Goal: Task Accomplishment & Management: Manage account settings

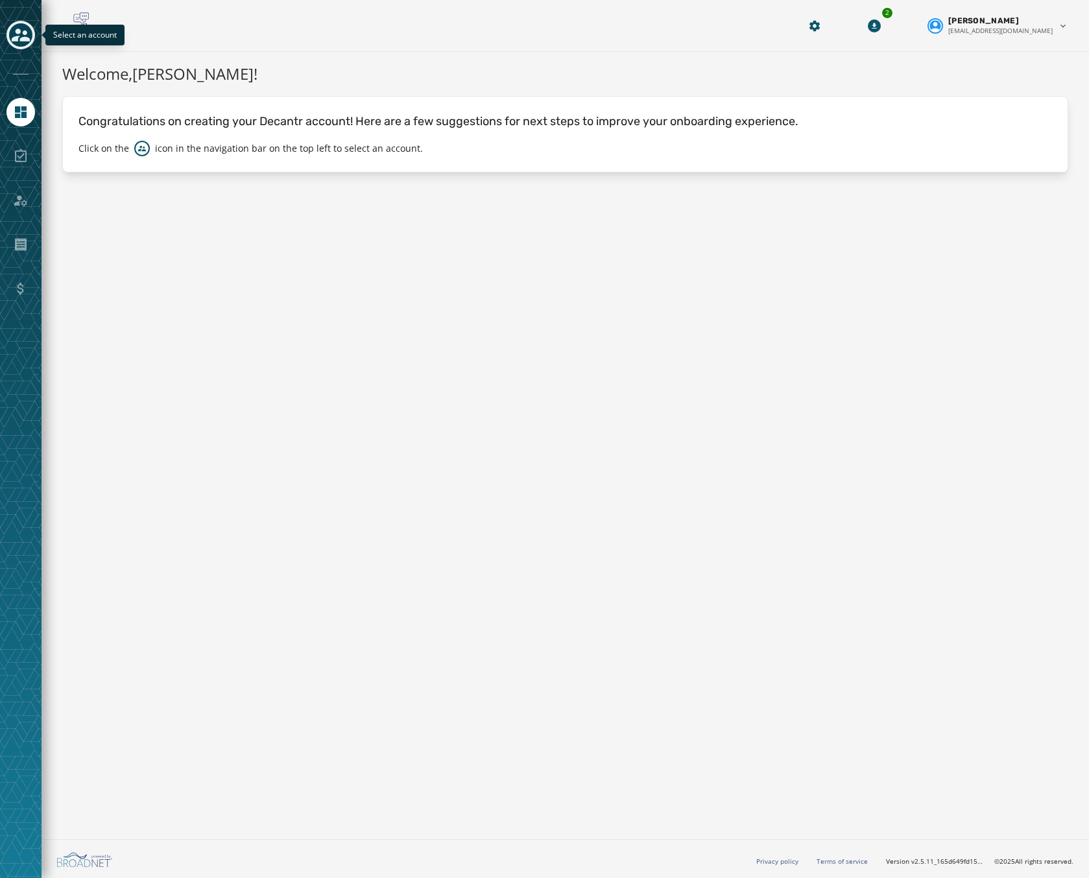
click at [16, 34] on icon "Toggle account select drawer" at bounding box center [21, 35] width 18 height 18
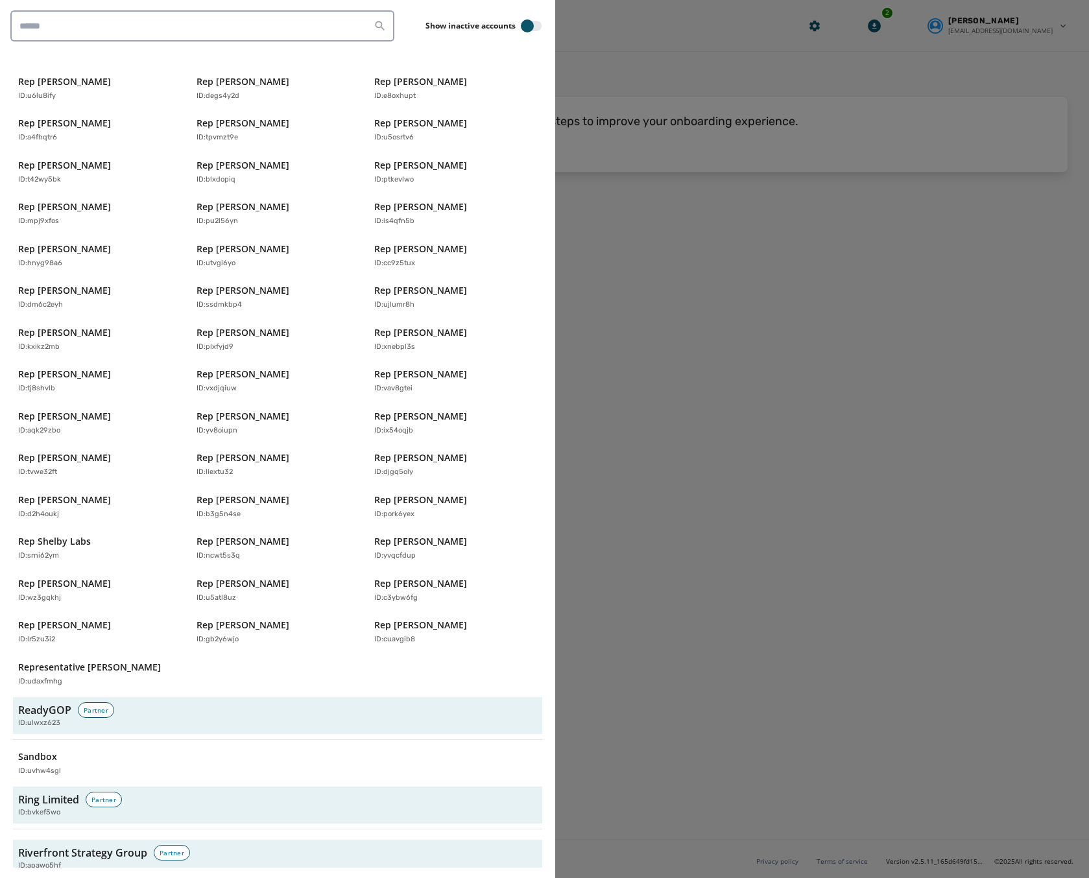
scroll to position [3848, 0]
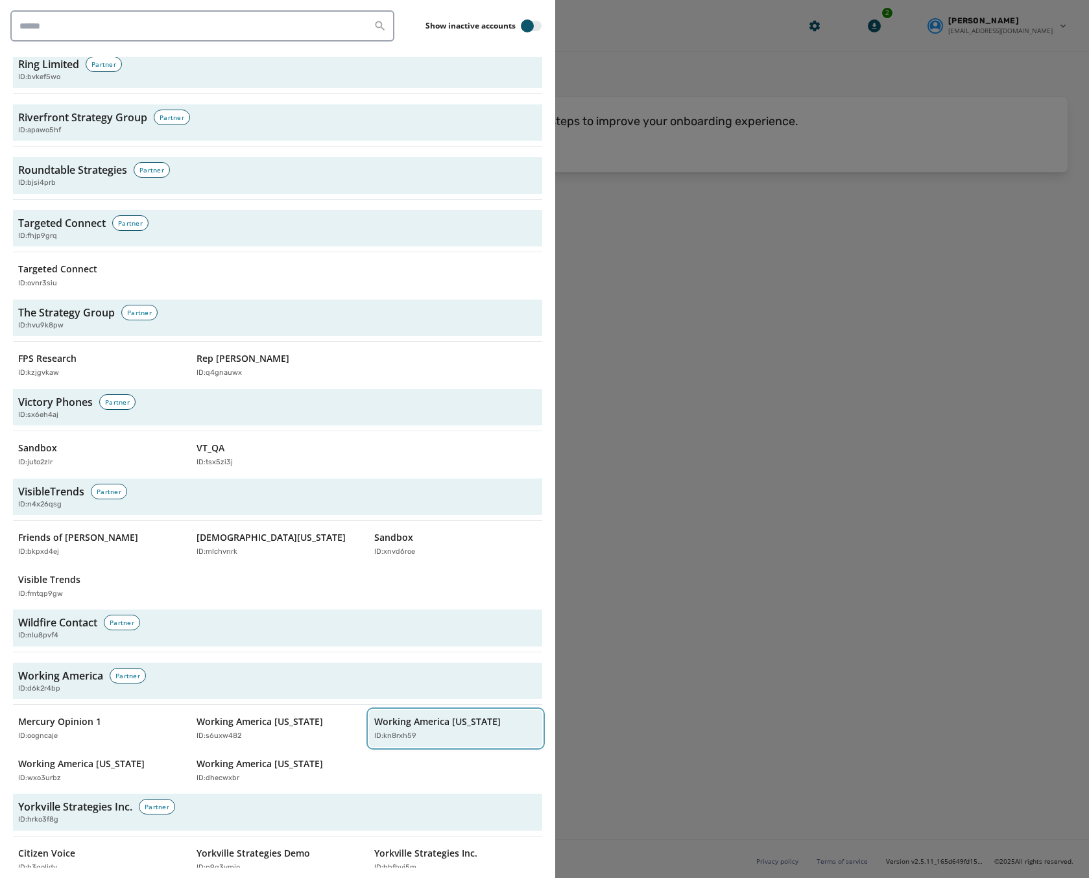
click at [429, 715] on p "Working America [US_STATE]" at bounding box center [437, 721] width 126 height 13
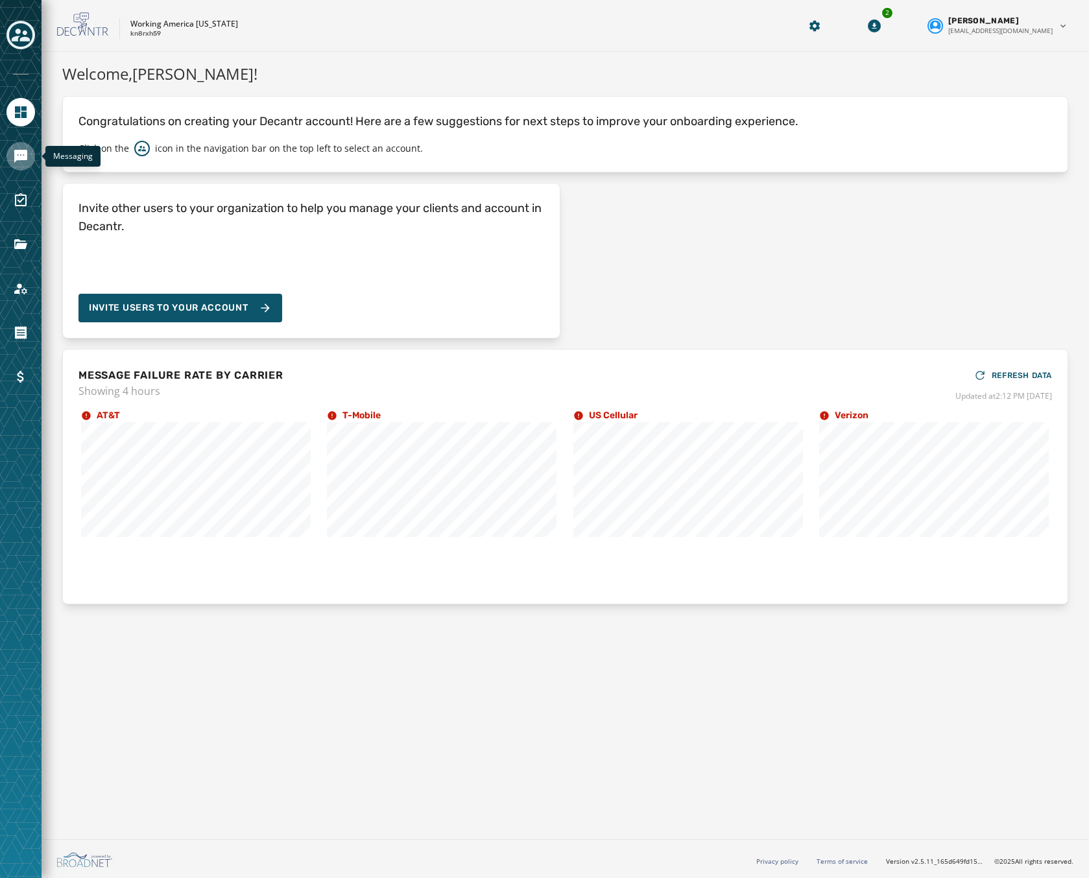
click at [17, 151] on icon "Navigate to Messaging" at bounding box center [20, 156] width 13 height 13
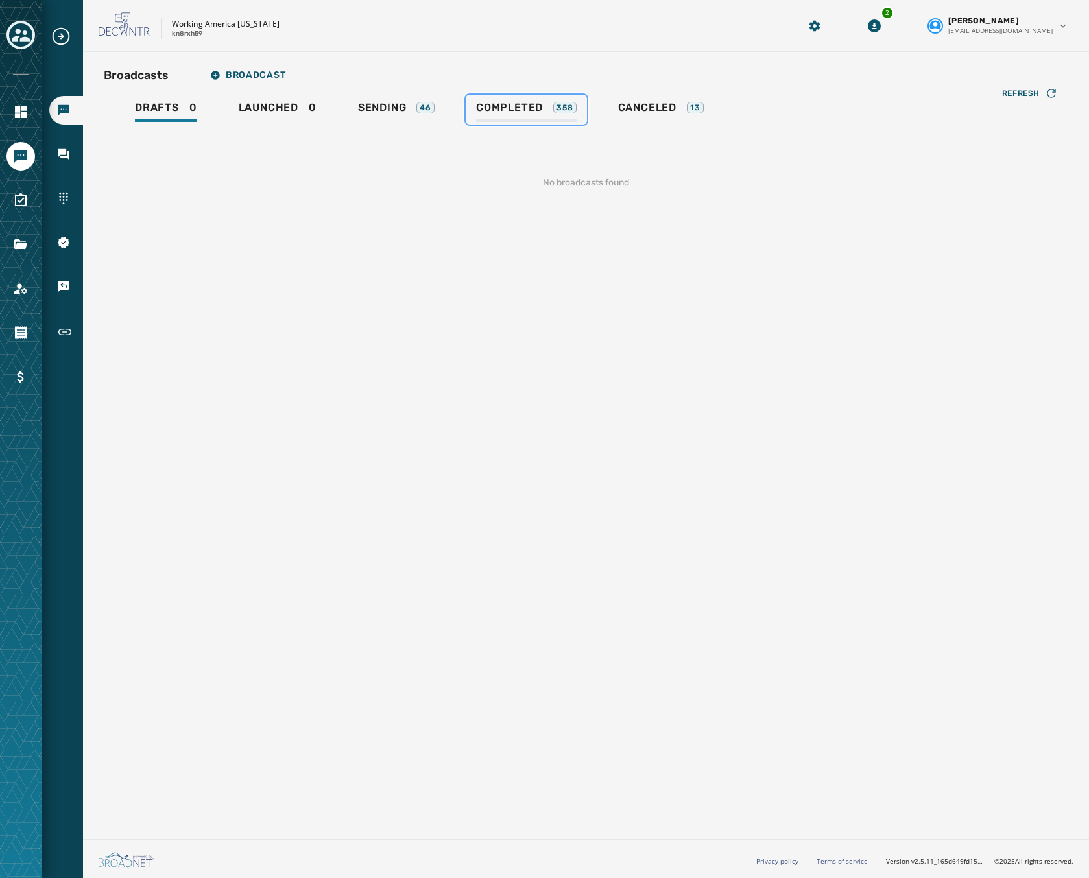
click at [495, 102] on span "Completed" at bounding box center [509, 107] width 67 height 13
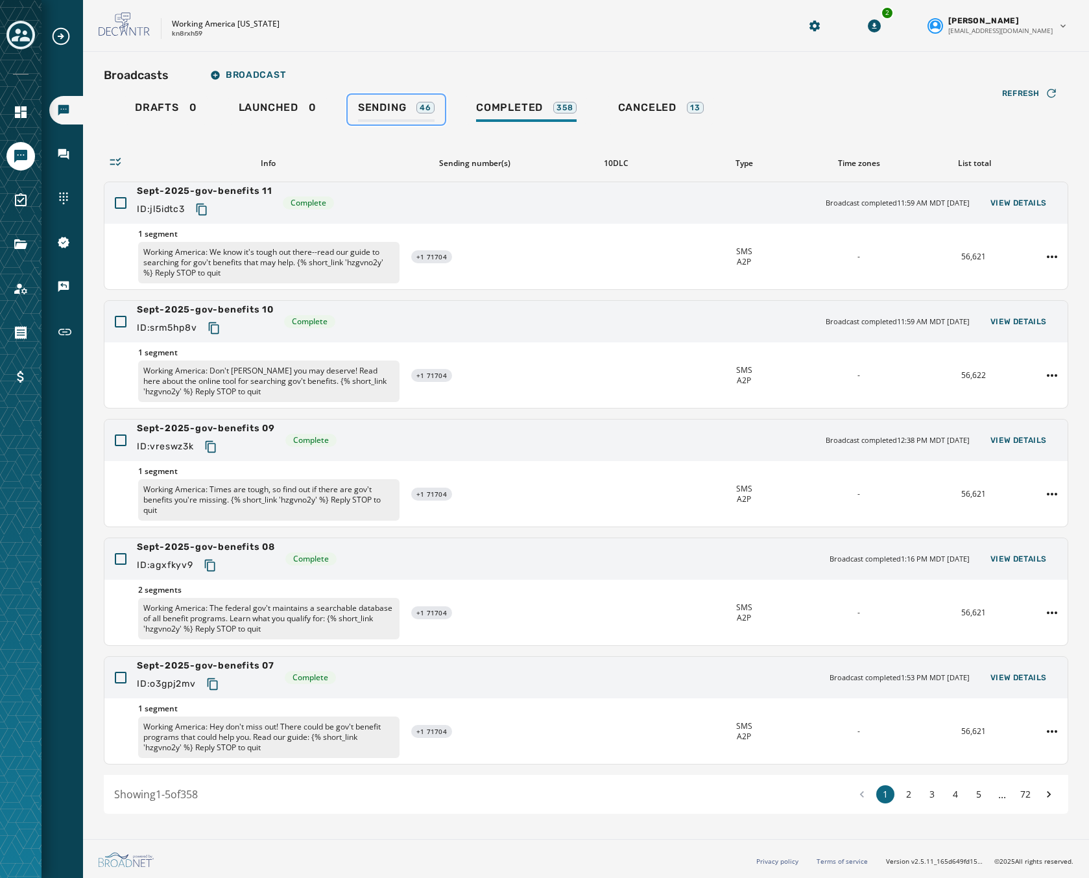
click at [400, 99] on link "Sending 46" at bounding box center [396, 110] width 97 height 30
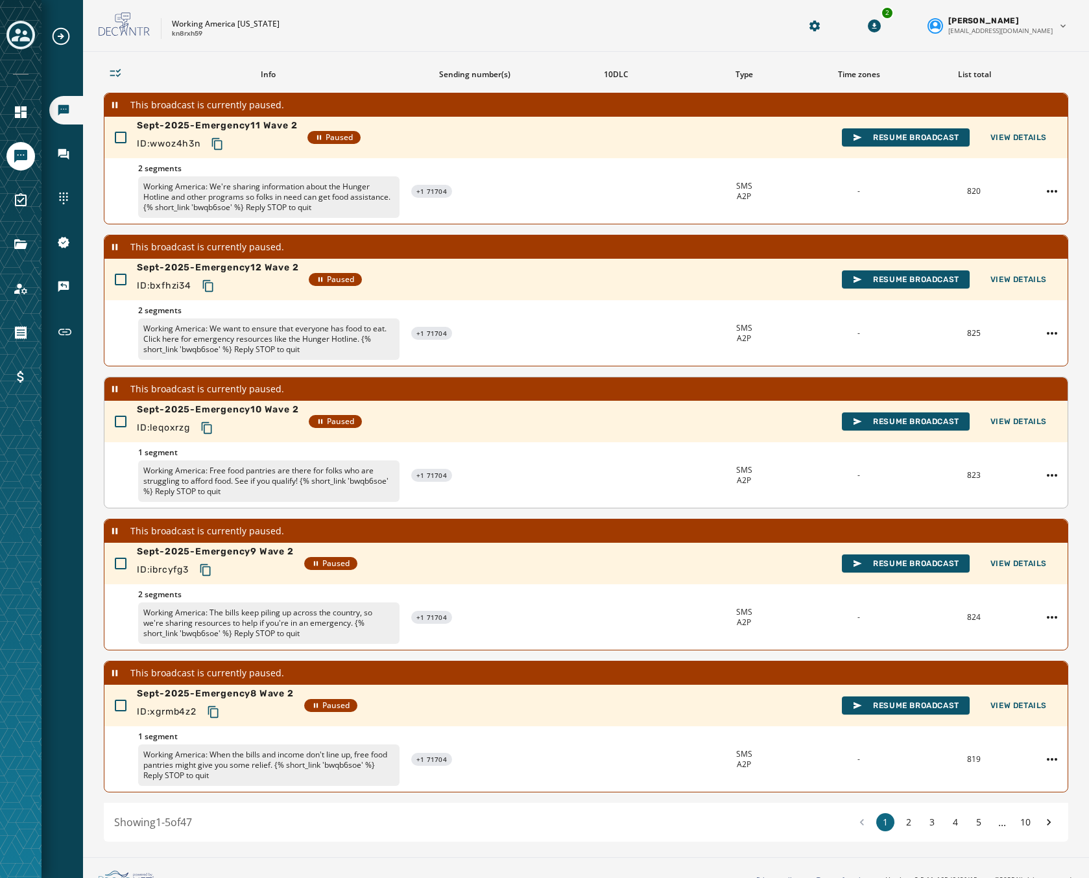
scroll to position [107, 0]
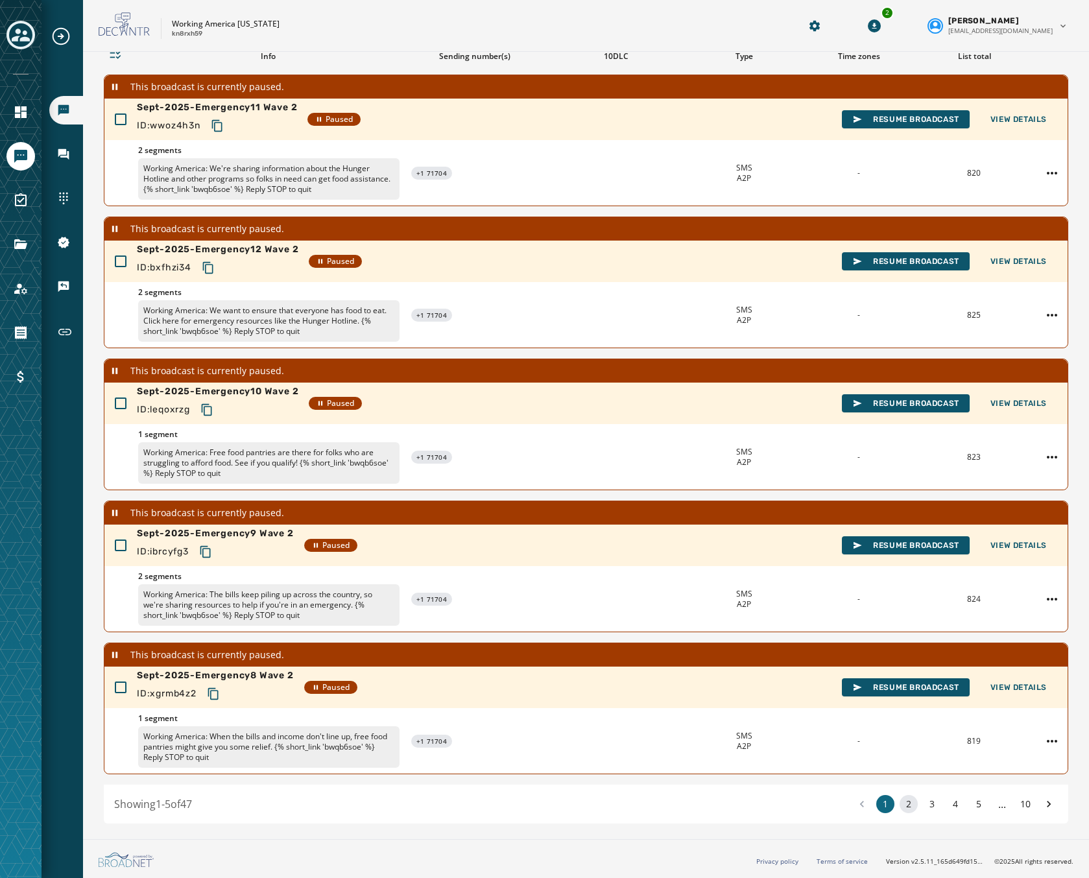
click at [899, 807] on button "2" at bounding box center [908, 804] width 18 height 18
click at [924, 806] on button "3" at bounding box center [932, 804] width 18 height 18
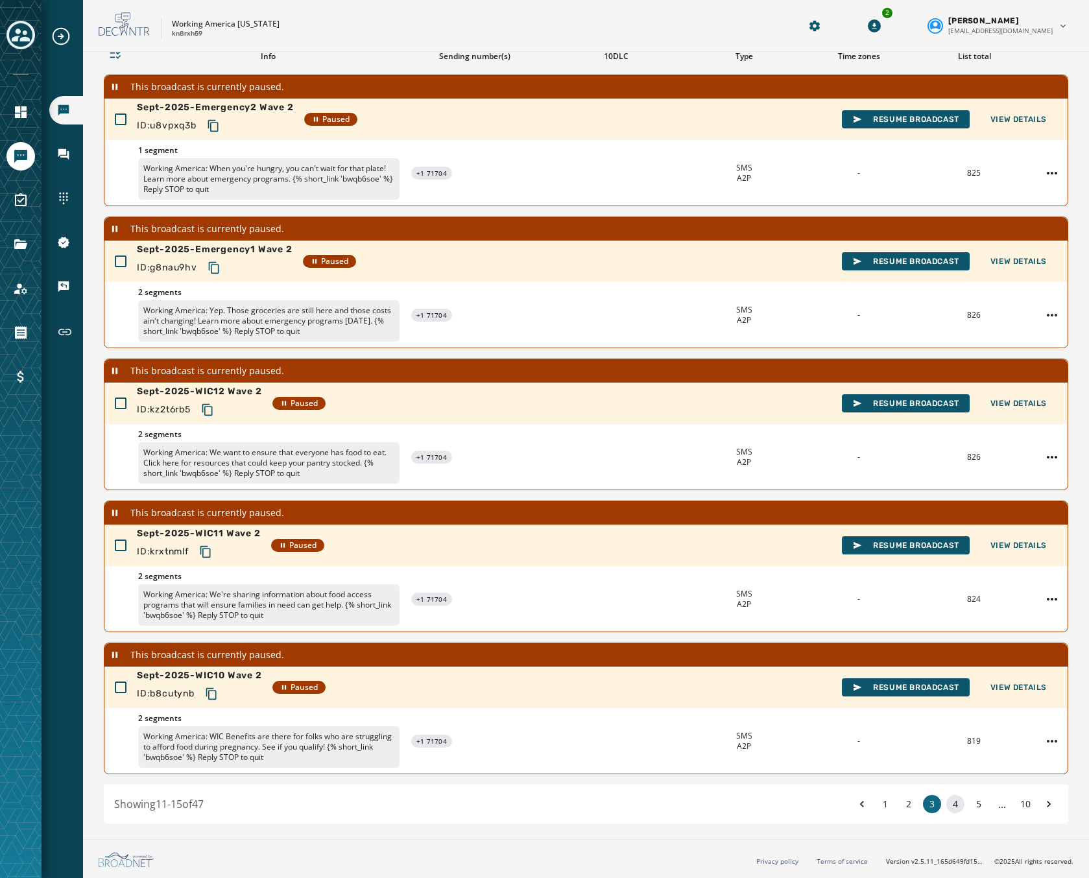
click at [946, 806] on button "4" at bounding box center [955, 804] width 18 height 18
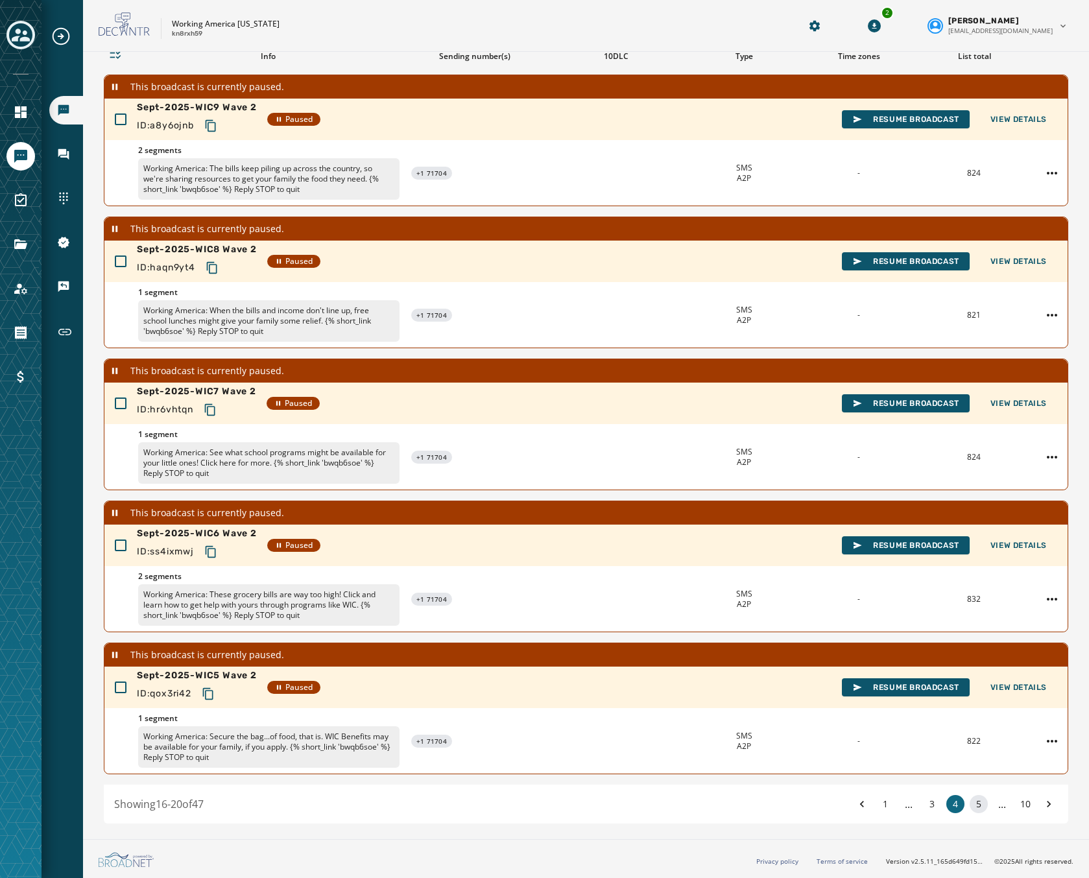
click at [969, 803] on button "5" at bounding box center [978, 804] width 18 height 18
click at [976, 802] on button "6" at bounding box center [978, 804] width 18 height 18
click at [973, 801] on button "7" at bounding box center [978, 804] width 18 height 18
click at [969, 801] on button "8" at bounding box center [978, 804] width 18 height 18
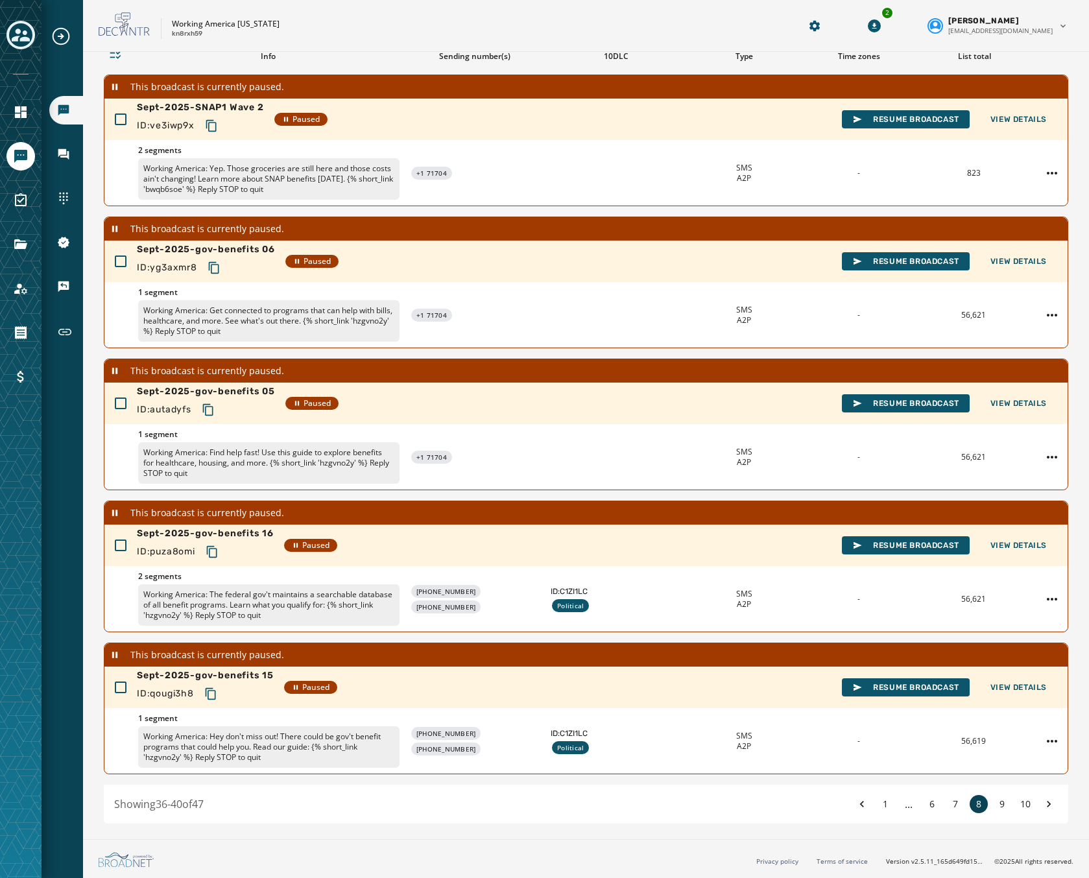
click at [969, 801] on button "8" at bounding box center [978, 804] width 18 height 18
click at [993, 803] on button "9" at bounding box center [1002, 804] width 18 height 18
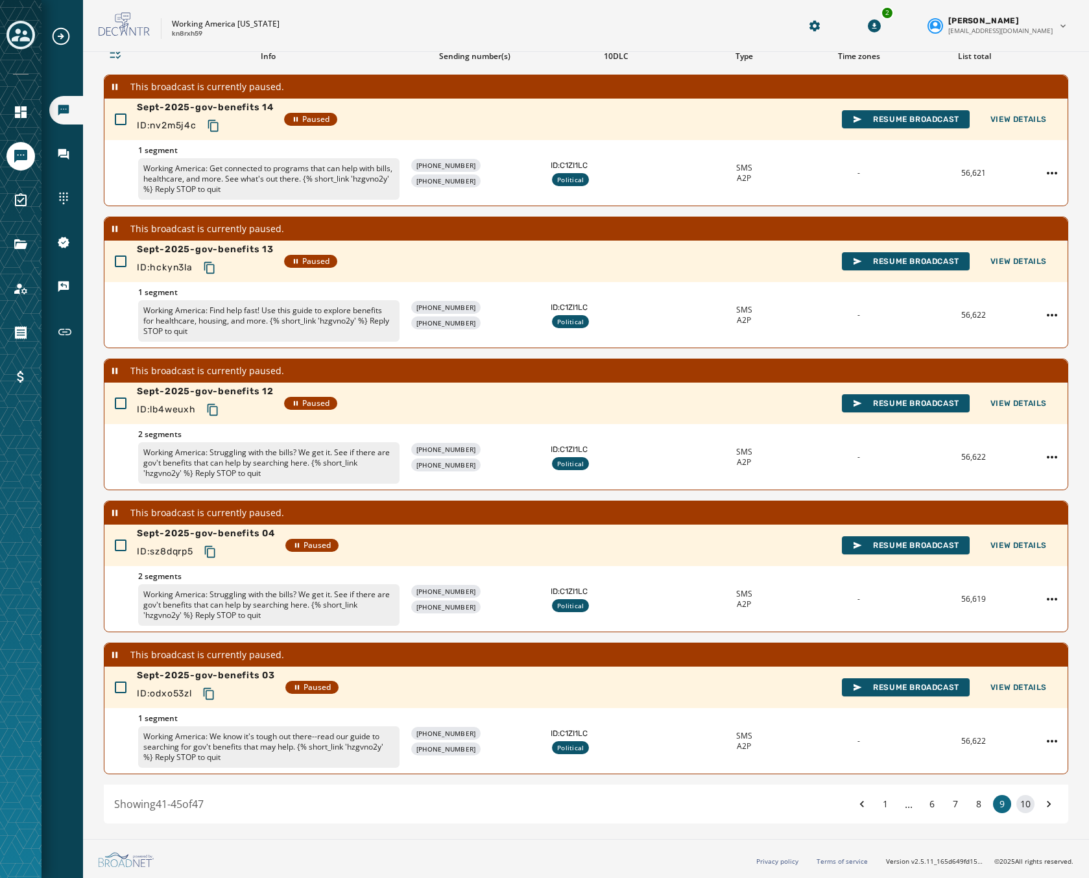
click at [1019, 807] on button "10" at bounding box center [1025, 804] width 18 height 18
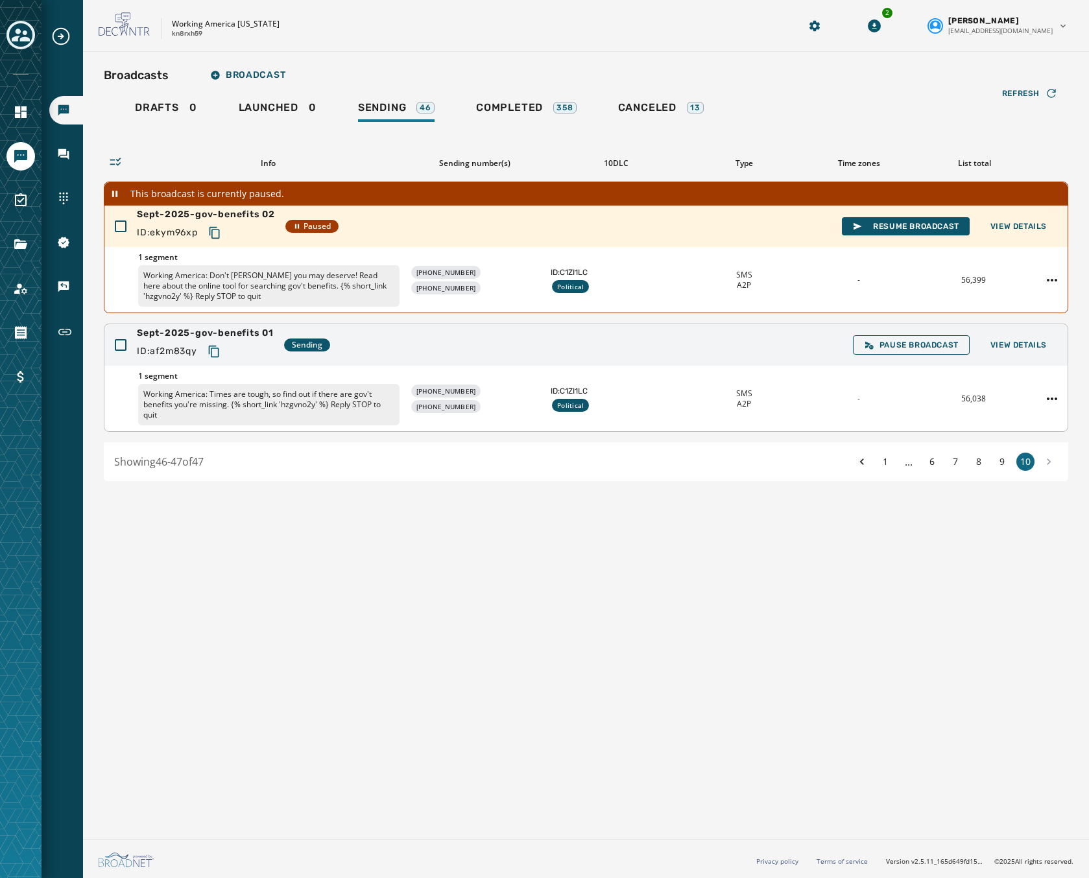
click at [383, 357] on div "Sept-2025-gov-benefits 01 ID: af2m83qy Sending Pause Broadcast View Details" at bounding box center [585, 345] width 963 height 42
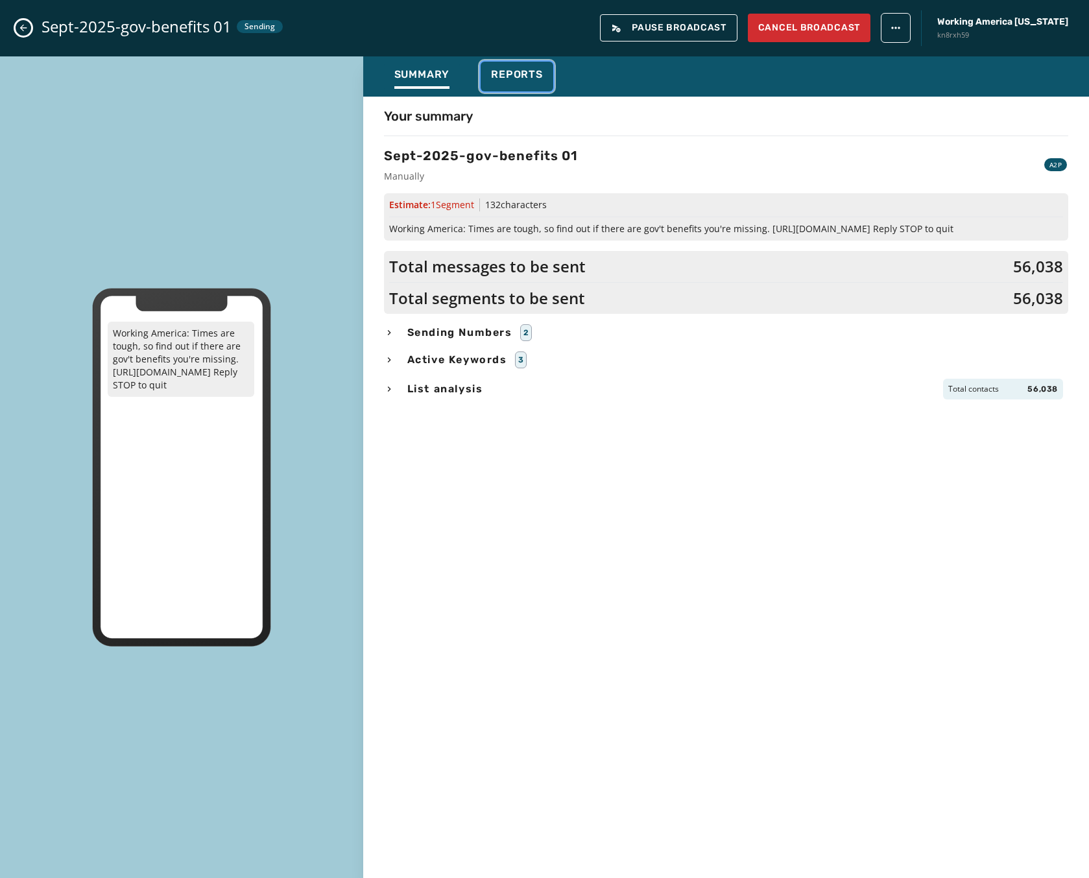
click at [515, 71] on span "Reports" at bounding box center [517, 74] width 52 height 13
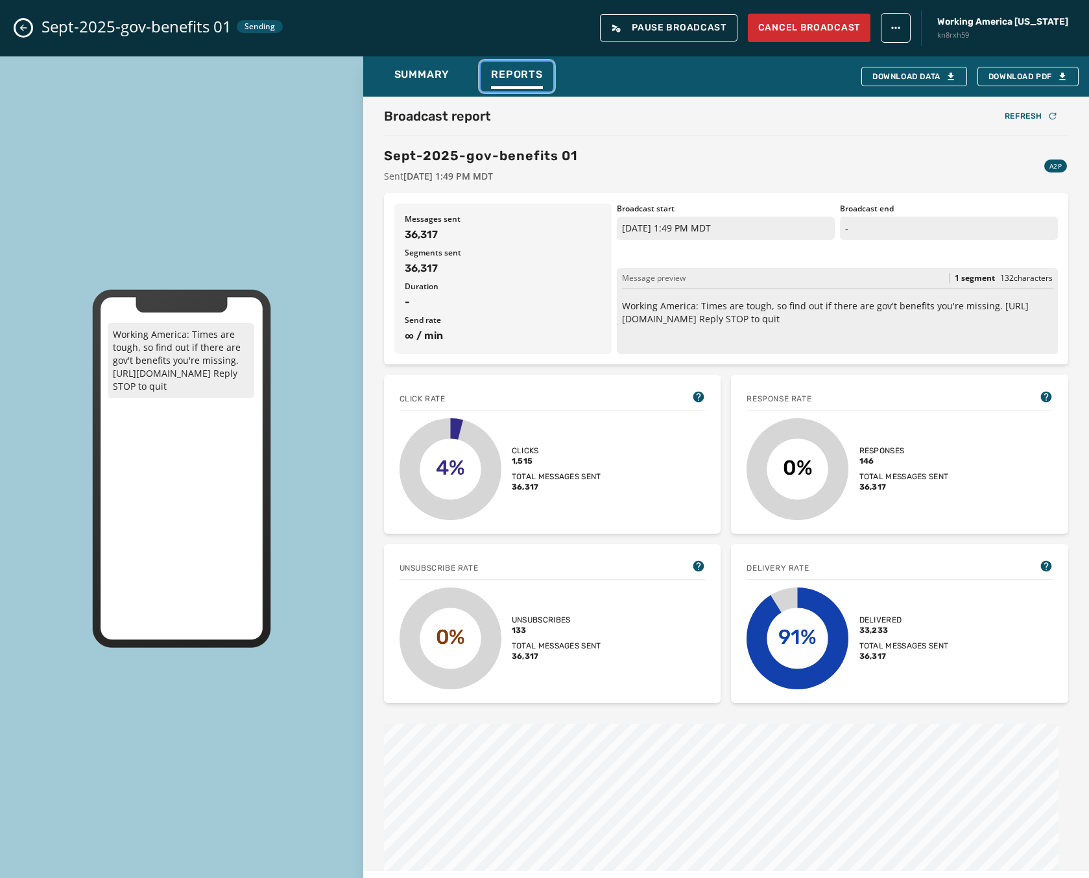
scroll to position [389, 0]
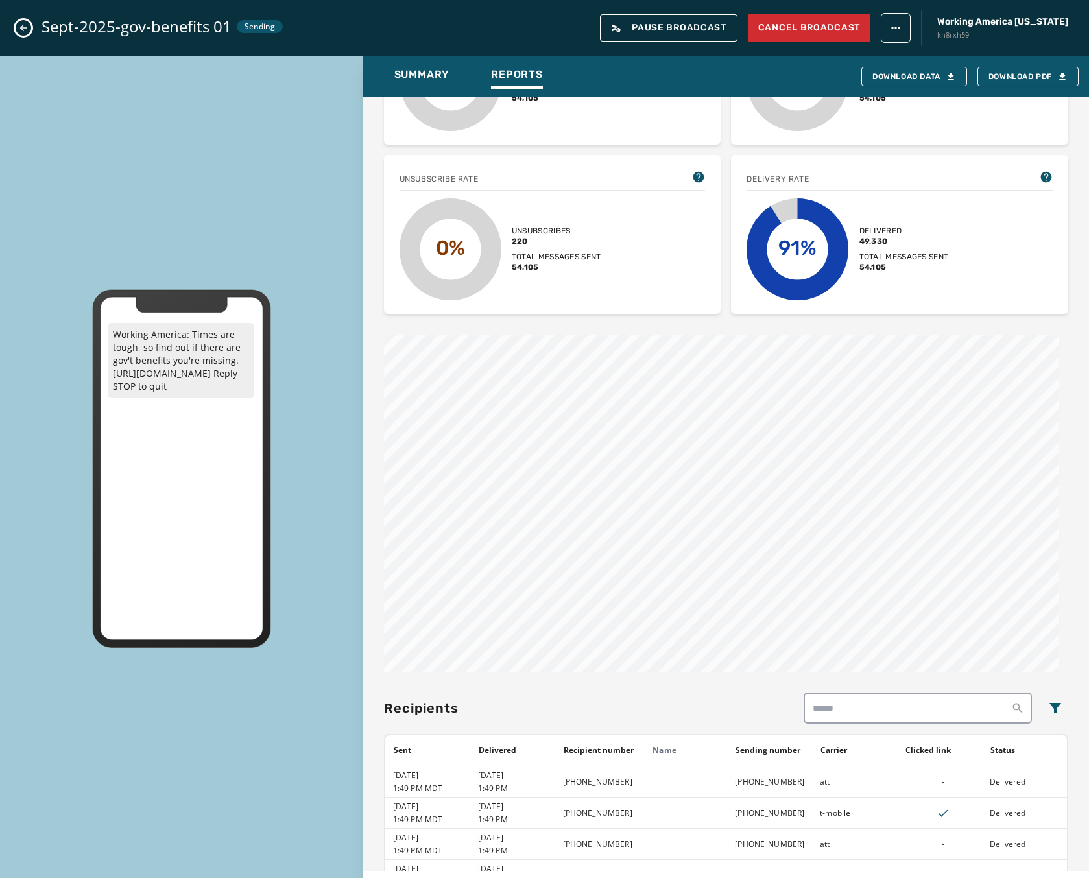
click at [22, 25] on icon "Close admin drawer" at bounding box center [23, 28] width 10 height 10
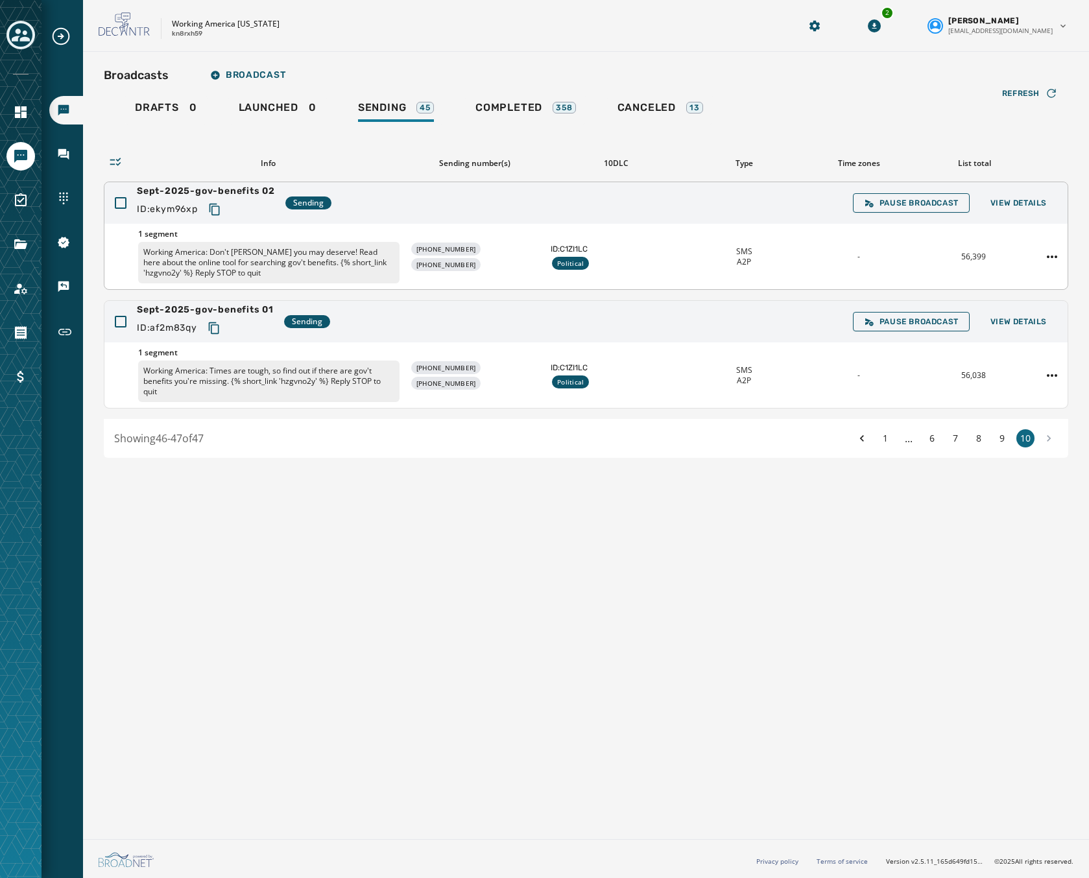
click at [436, 212] on div "Sept-2025-gov-benefits 02 ID: ekym96xp Sending Pause Broadcast View Details" at bounding box center [585, 203] width 963 height 42
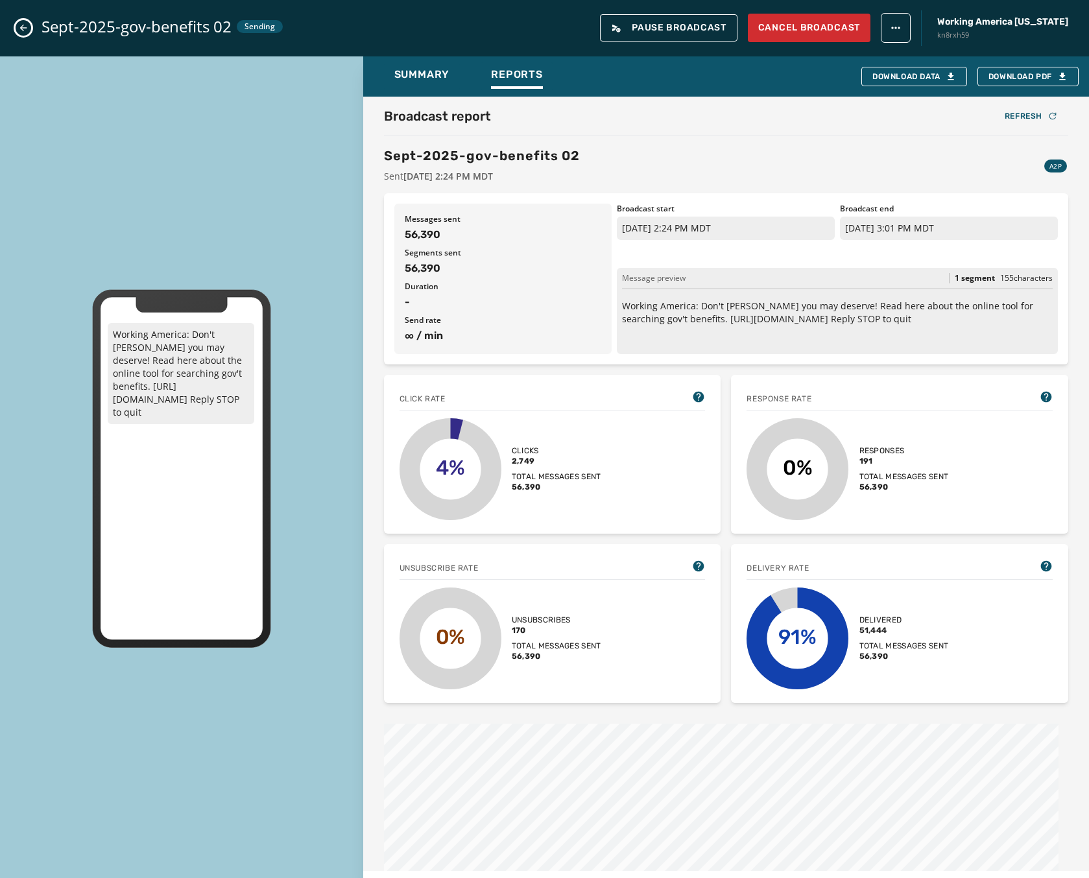
click at [18, 27] on button "Close admin drawer" at bounding box center [24, 28] width 16 height 16
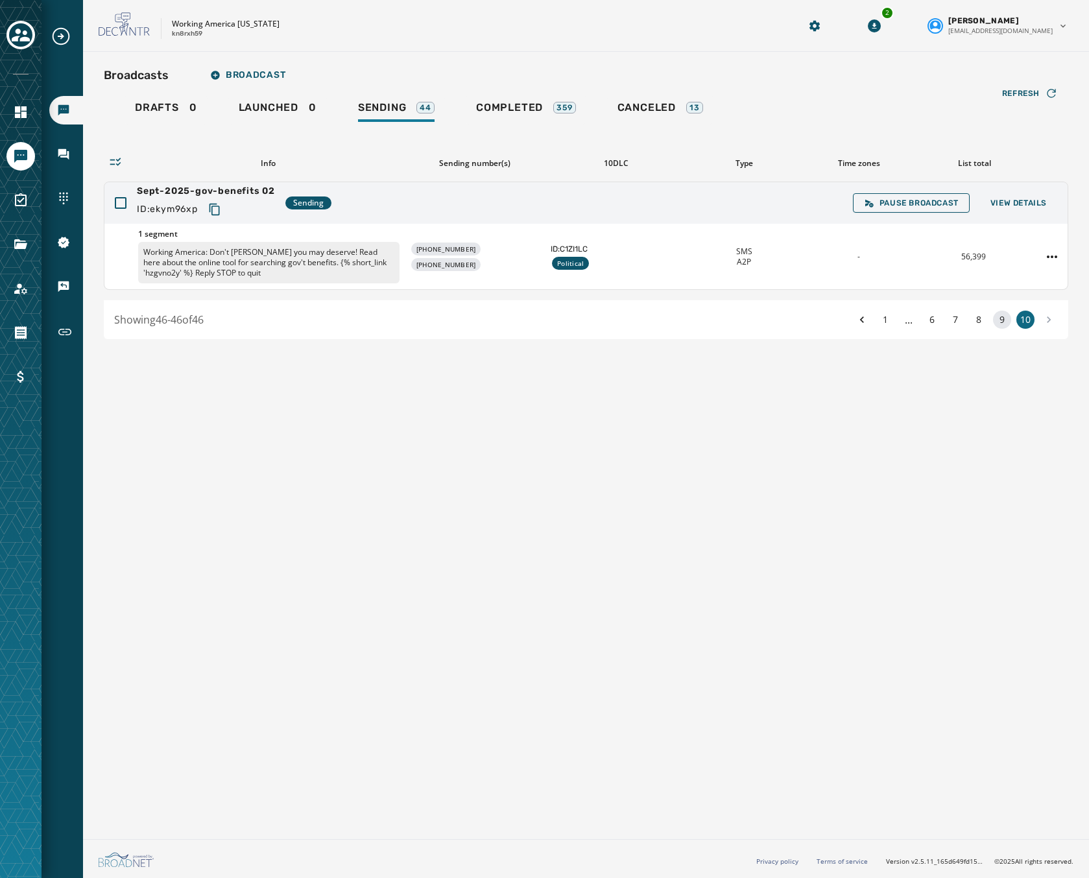
click at [997, 320] on button "9" at bounding box center [1002, 320] width 18 height 18
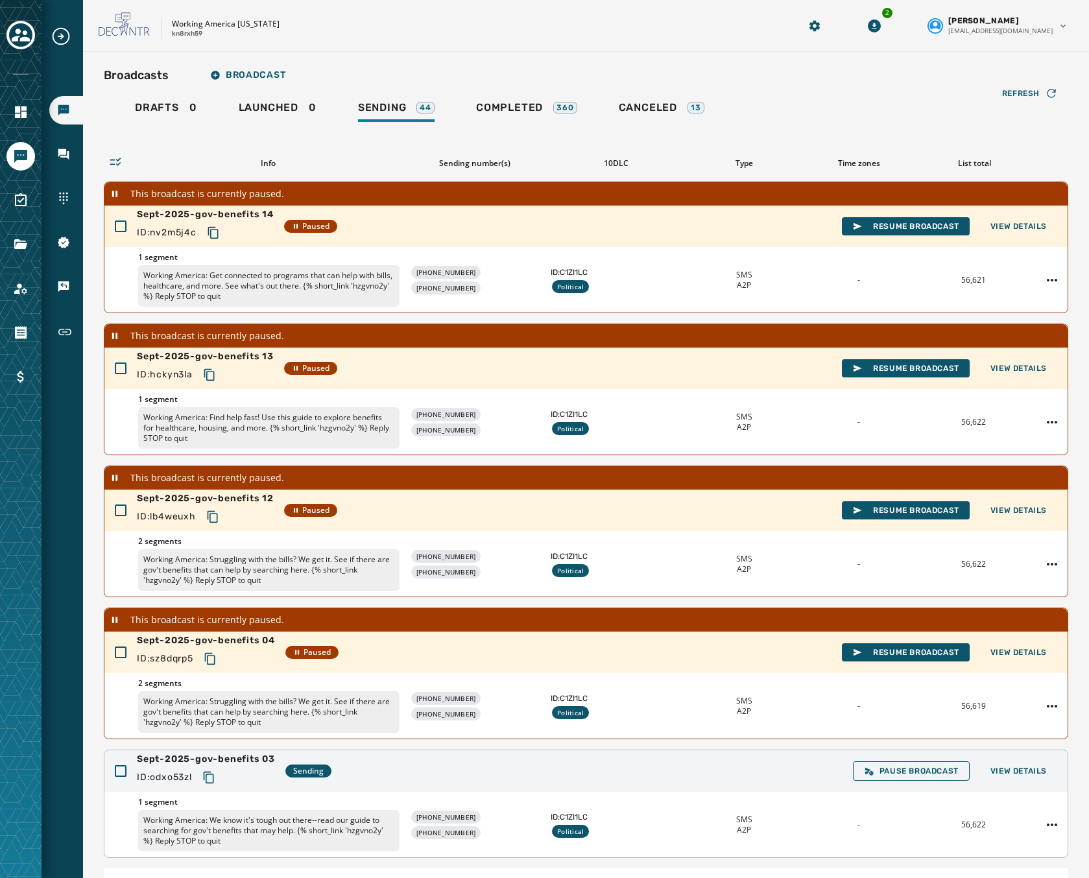
click at [508, 765] on div "Sept-2025-gov-benefits 03 ID: odxo53zl Sending Pause Broadcast View Details" at bounding box center [585, 771] width 963 height 42
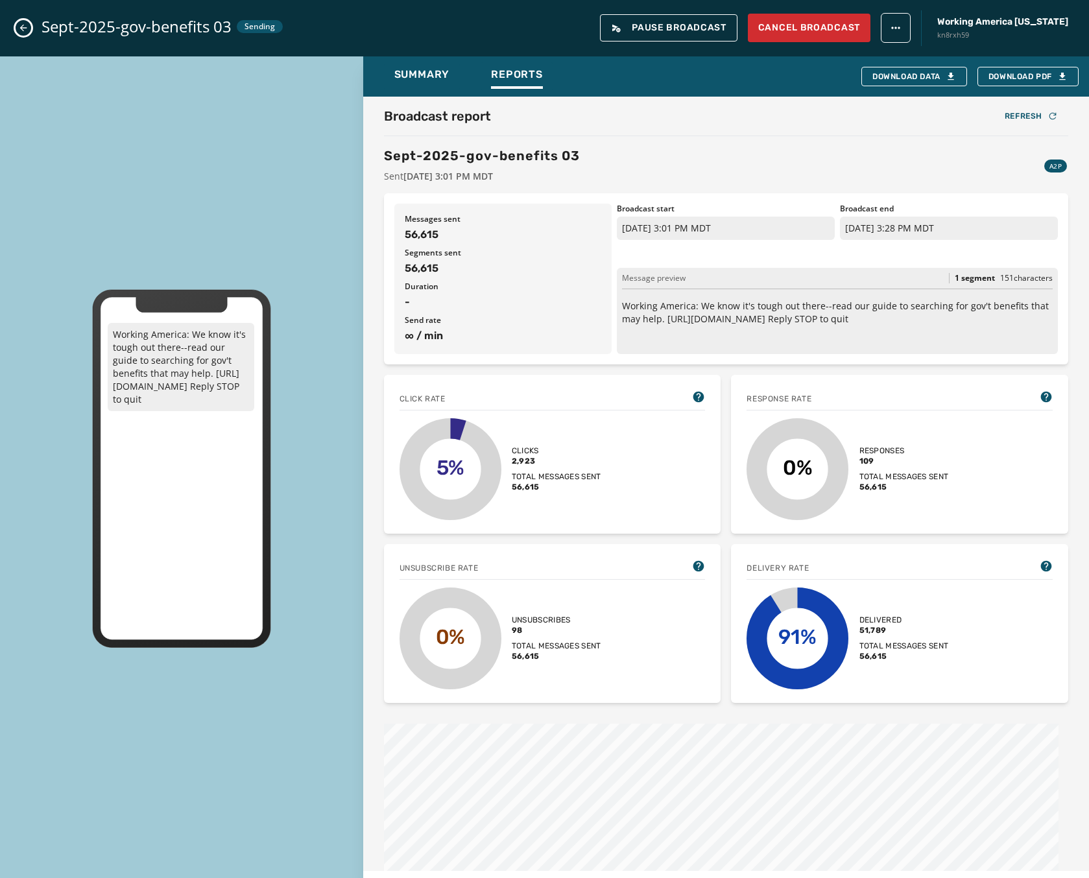
drag, startPoint x: 964, startPoint y: 250, endPoint x: 1030, endPoint y: 482, distance: 241.2
click at [963, 259] on div "Broadcast end [DATE] 3:28 PM MDT" at bounding box center [949, 234] width 218 height 60
click at [696, 117] on div "Broadcast report Refresh" at bounding box center [726, 116] width 684 height 18
click at [6, 19] on div "Sept-2025-gov-benefits 03 Sending Pause Broadcast Cancel Broadcast Working Amer…" at bounding box center [544, 28] width 1089 height 56
click at [18, 23] on icon "Close admin drawer" at bounding box center [23, 28] width 10 height 10
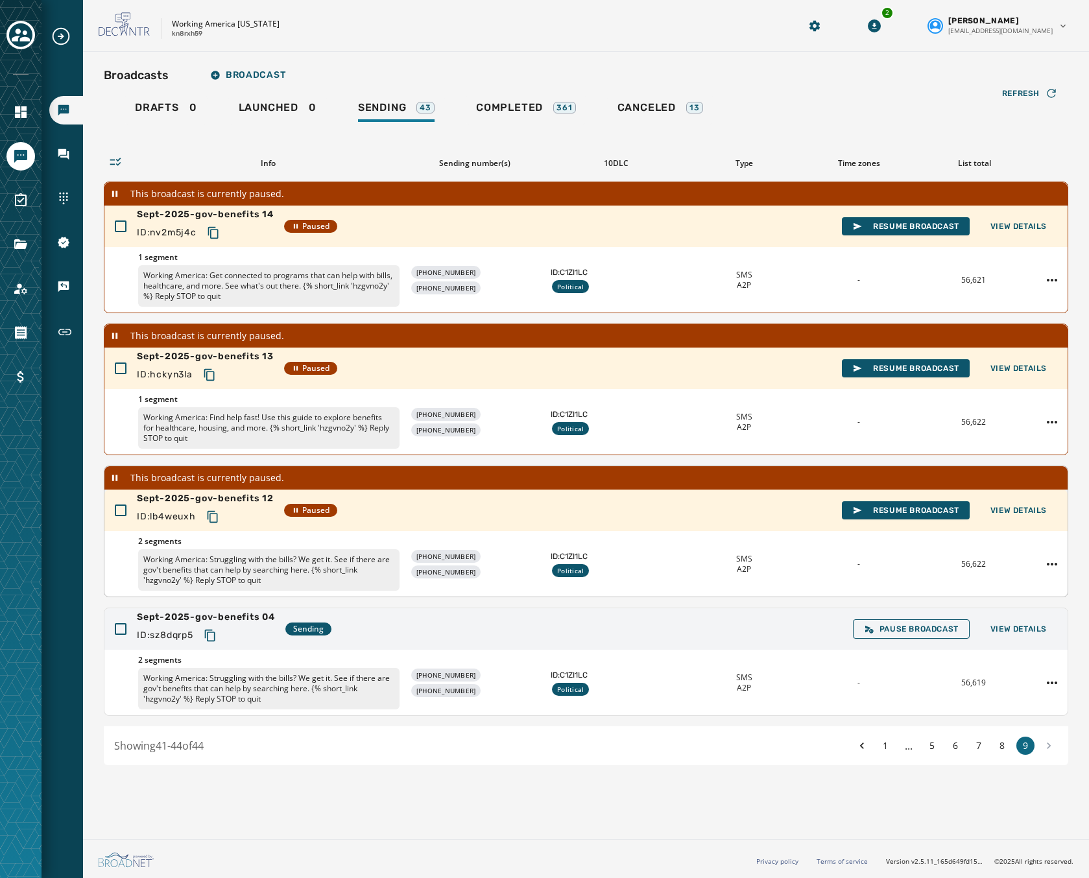
click at [634, 495] on div "Sept-2025-gov-benefits 12 ID: lb4weuxh Paused Resume Broadcast View Details" at bounding box center [585, 511] width 963 height 42
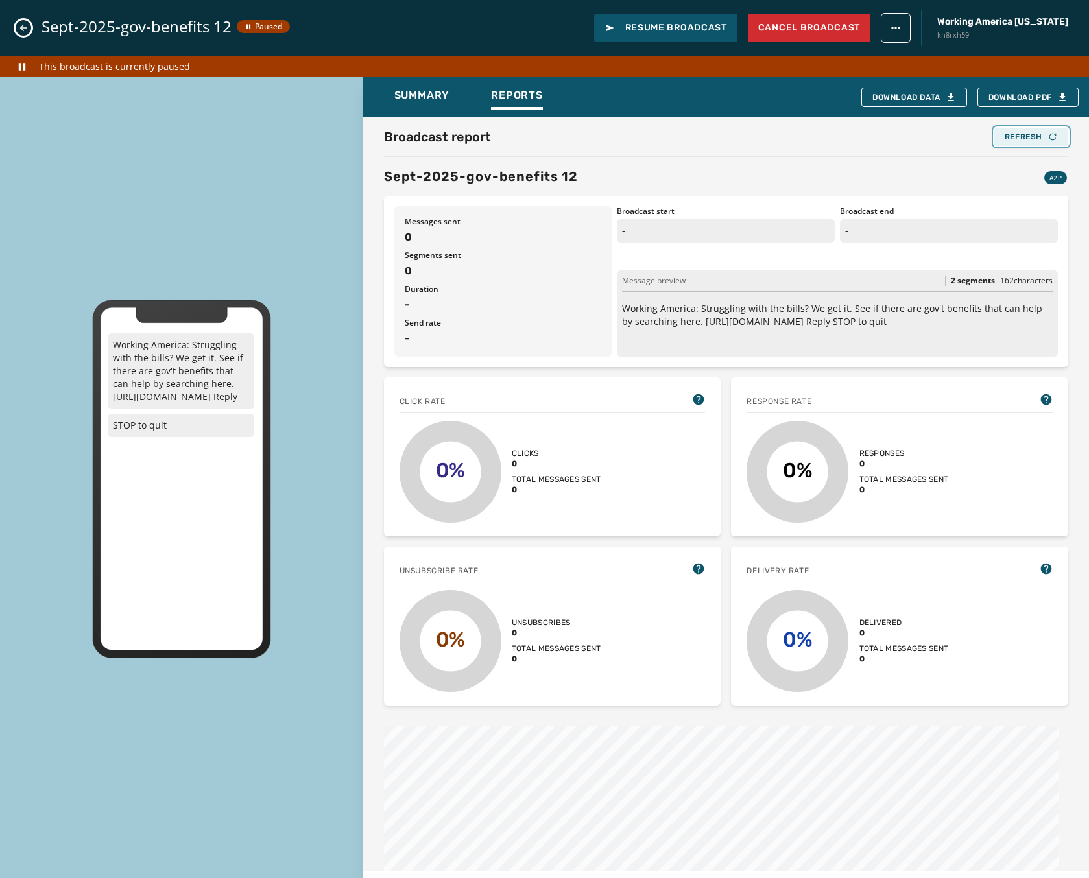
click at [1017, 138] on div "Refresh" at bounding box center [1030, 137] width 53 height 10
click at [22, 27] on icon "Close admin drawer" at bounding box center [23, 28] width 7 height 7
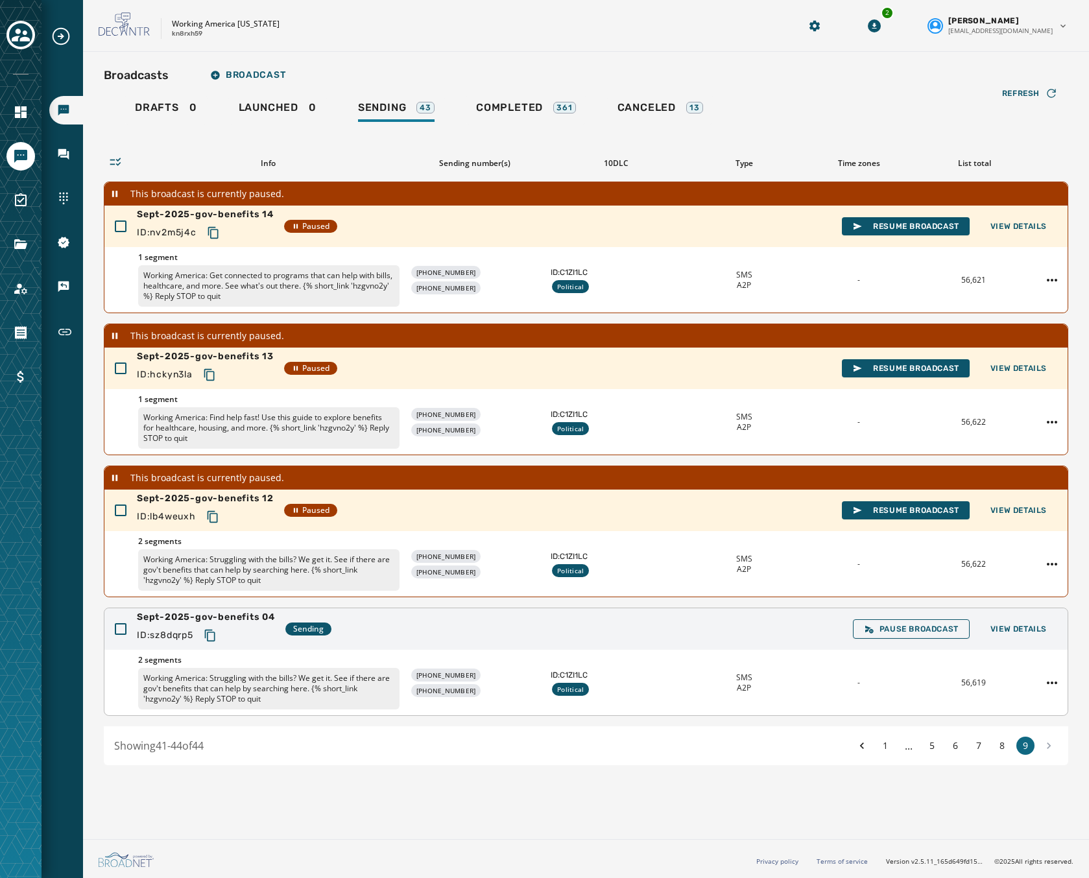
click at [195, 647] on div "ID: sz8dqrp5" at bounding box center [206, 635] width 138 height 23
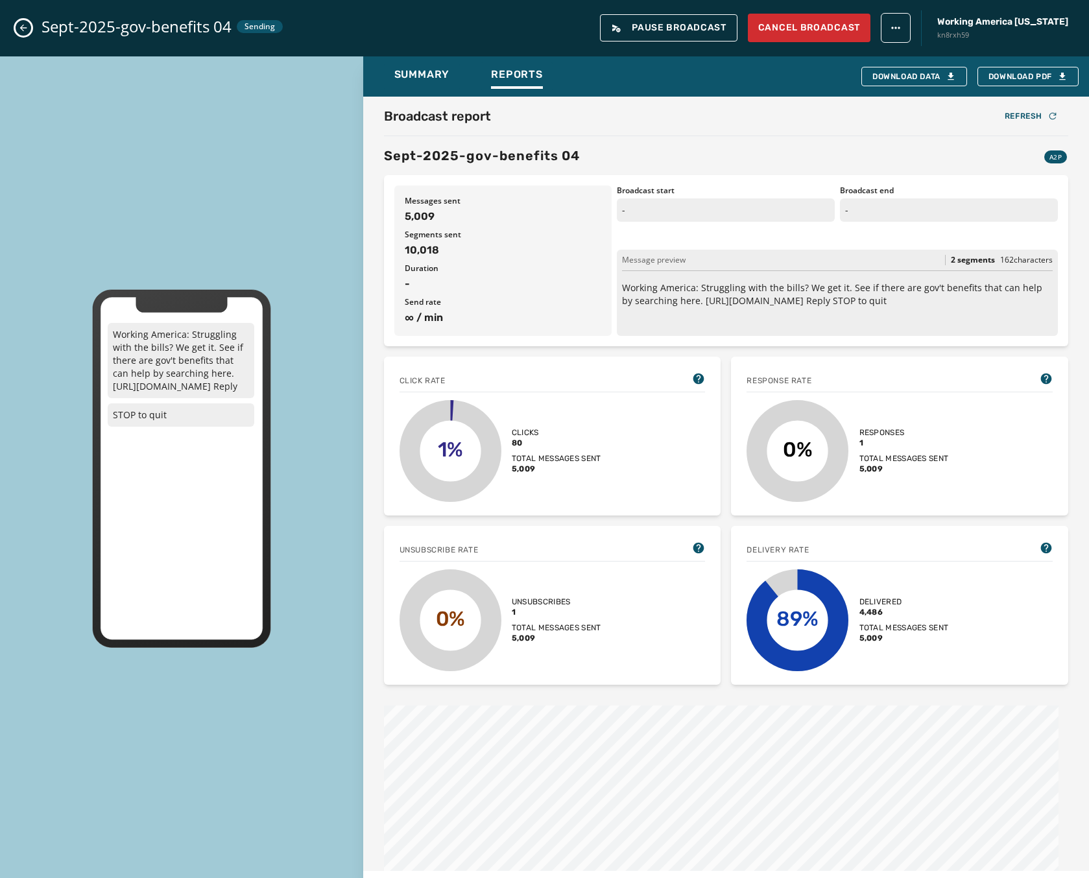
click at [22, 29] on icon "Close admin drawer" at bounding box center [23, 28] width 10 height 10
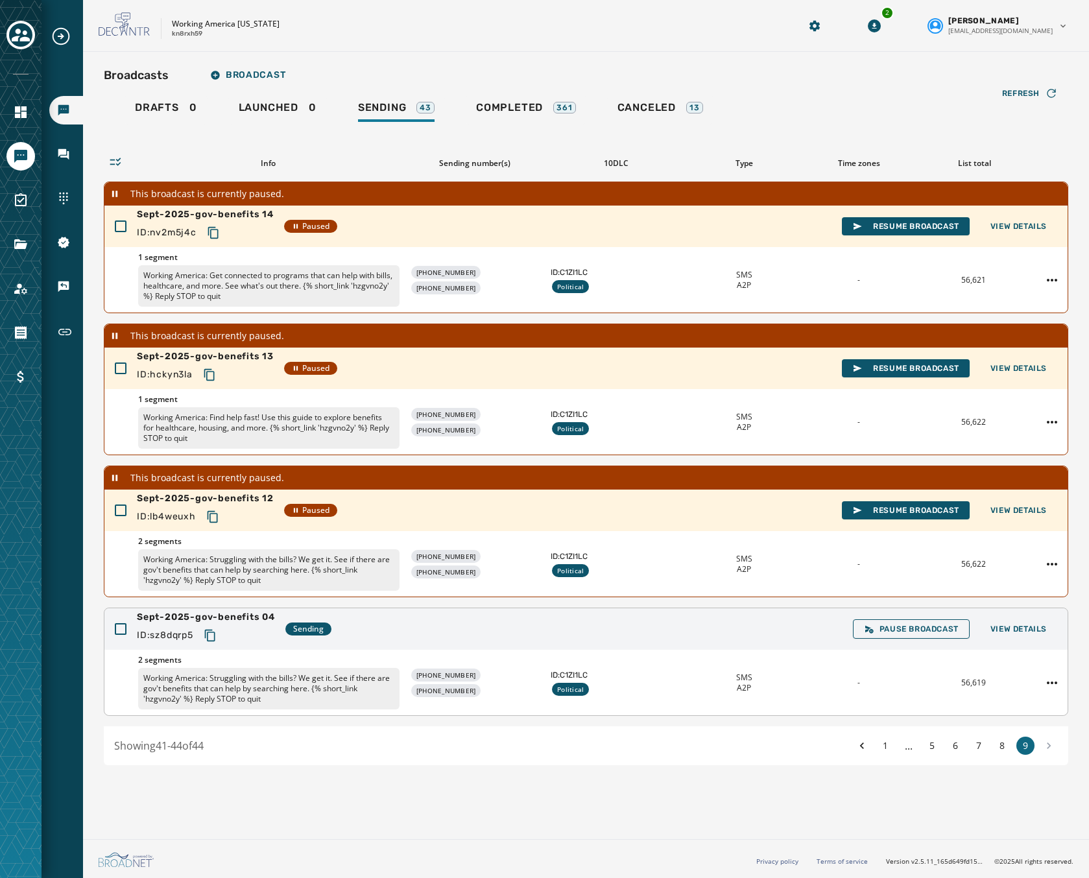
click at [202, 632] on button "Copy text to clipboard" at bounding box center [209, 635] width 23 height 23
click at [582, 641] on div "Sept-2025-gov-benefits 04 ID: sz8dqrp5 Sending Pause Broadcast View Details" at bounding box center [585, 629] width 963 height 42
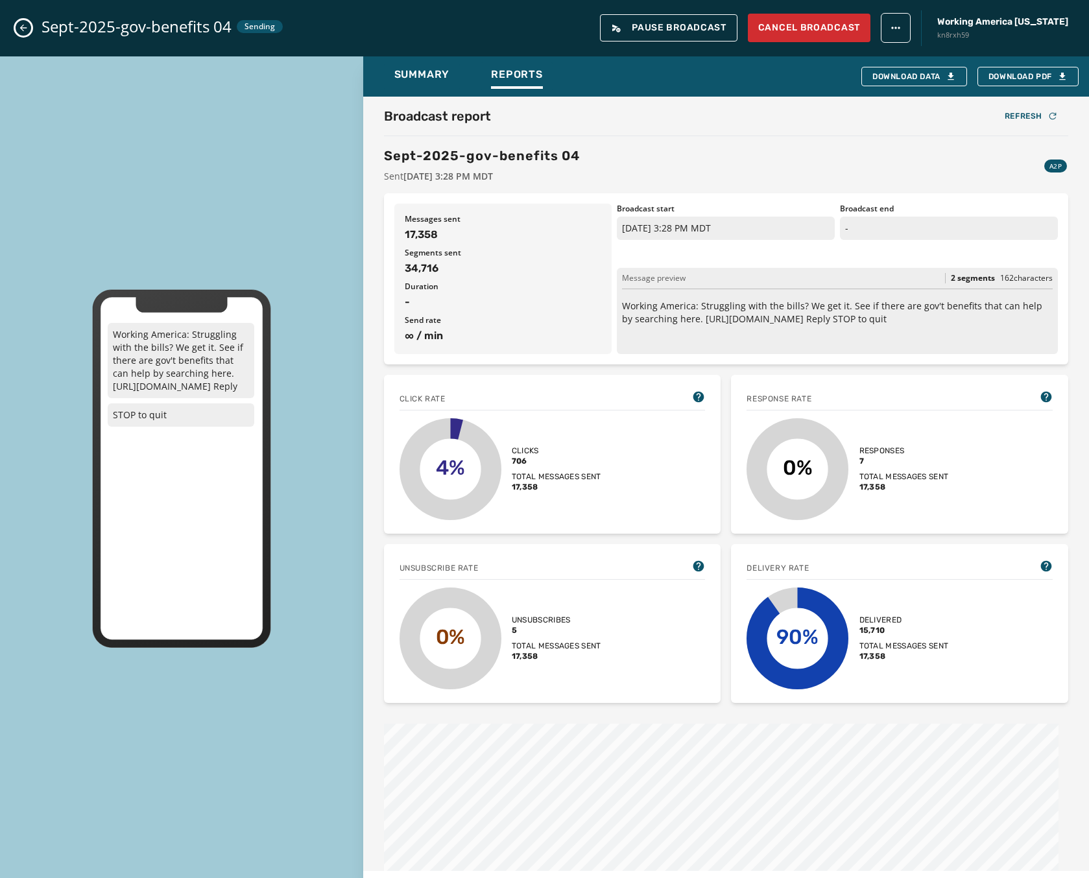
click at [25, 28] on icon "Close admin drawer" at bounding box center [23, 28] width 7 height 7
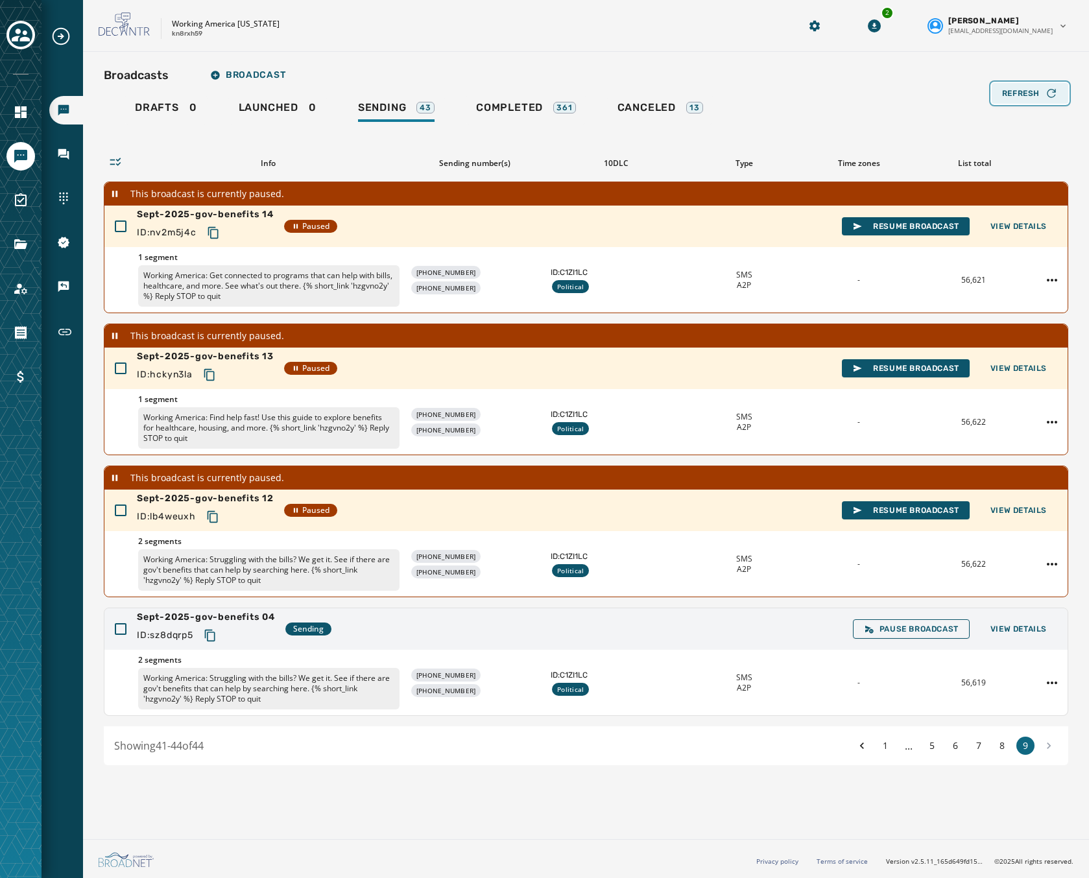
click at [1028, 88] on span "Refresh" at bounding box center [1021, 93] width 38 height 10
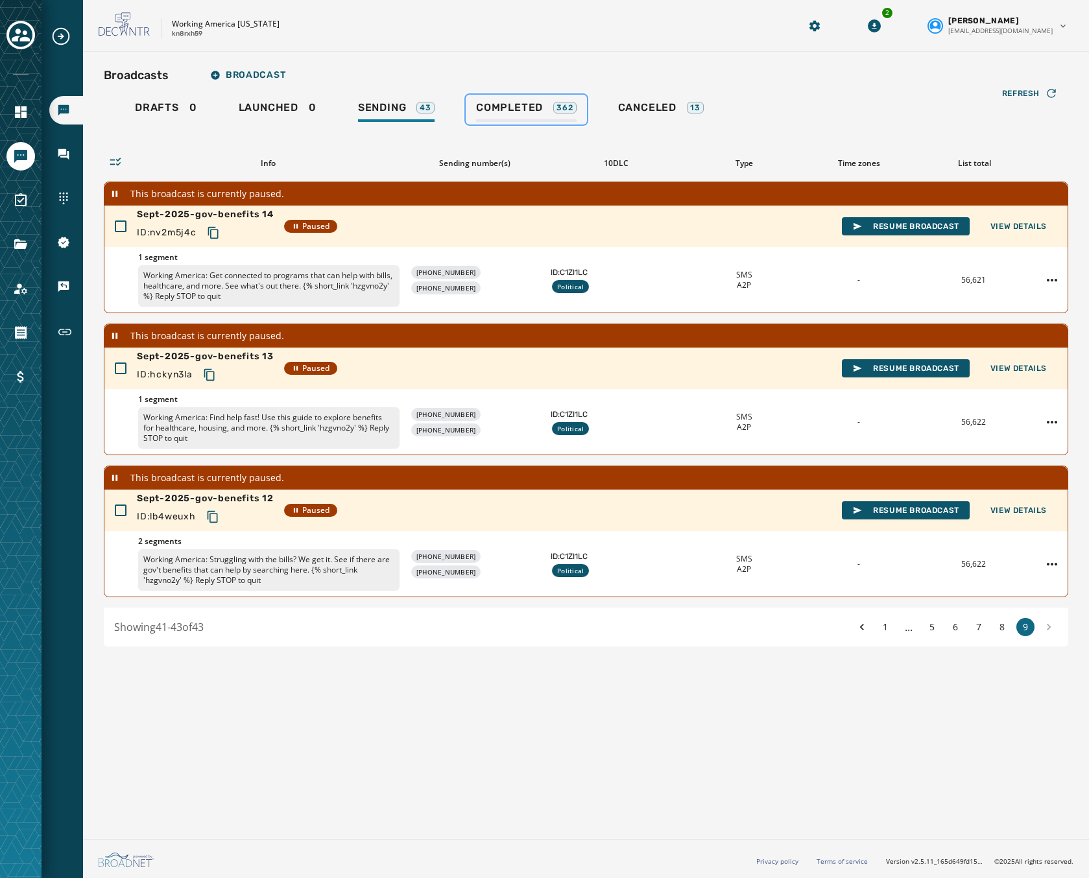
click at [514, 106] on span "Completed" at bounding box center [509, 107] width 67 height 13
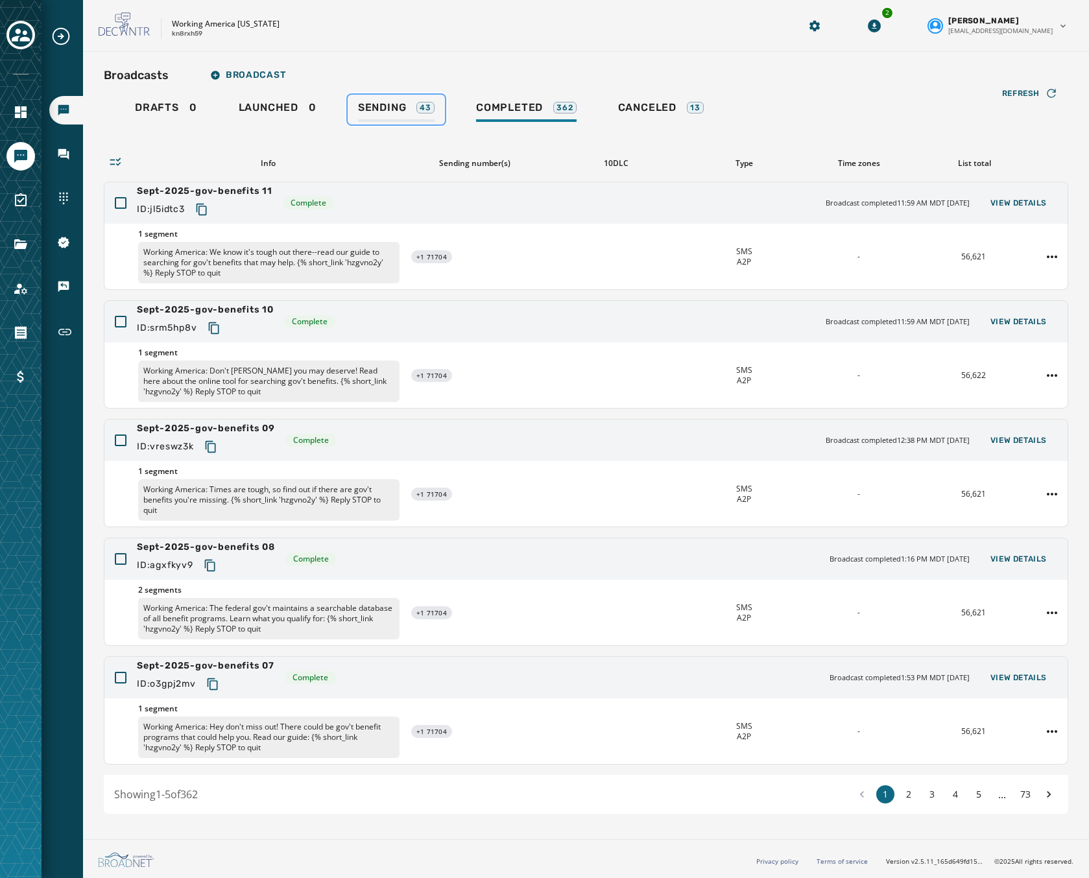
click at [386, 109] on span "Sending" at bounding box center [382, 107] width 49 height 13
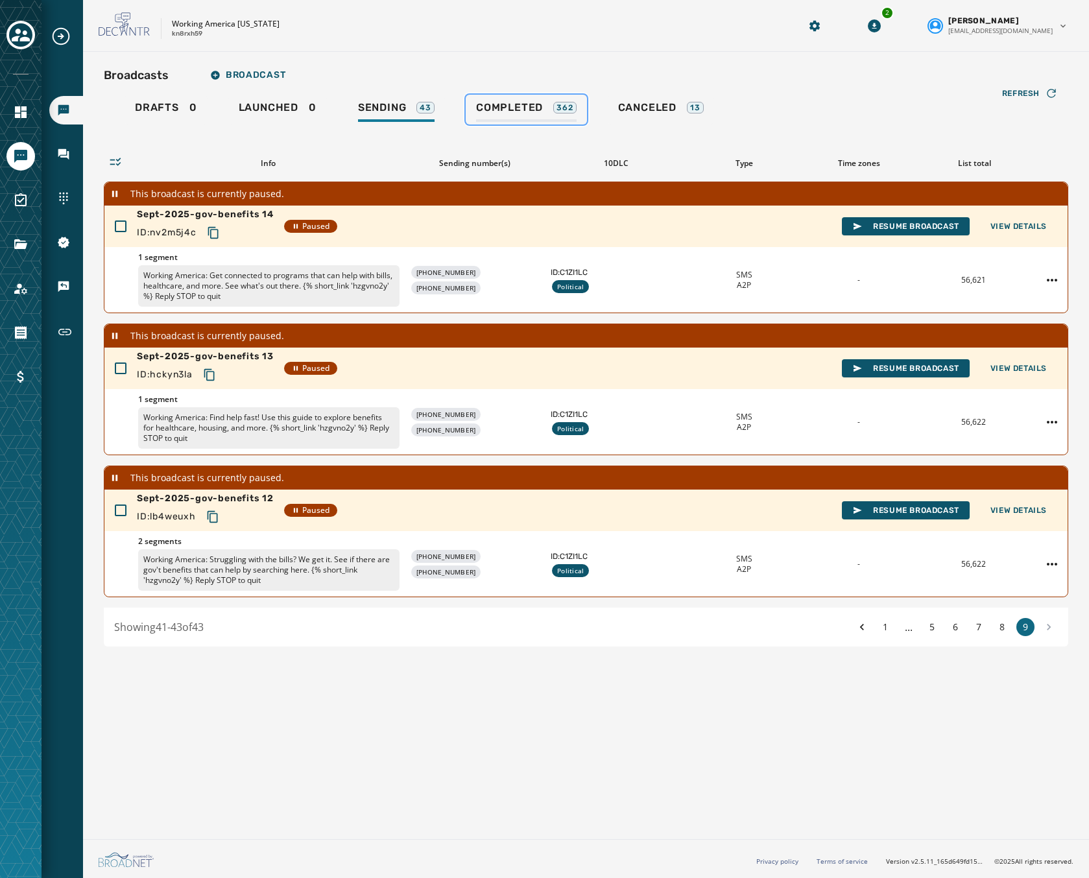
click at [541, 106] on span "Completed" at bounding box center [509, 107] width 67 height 13
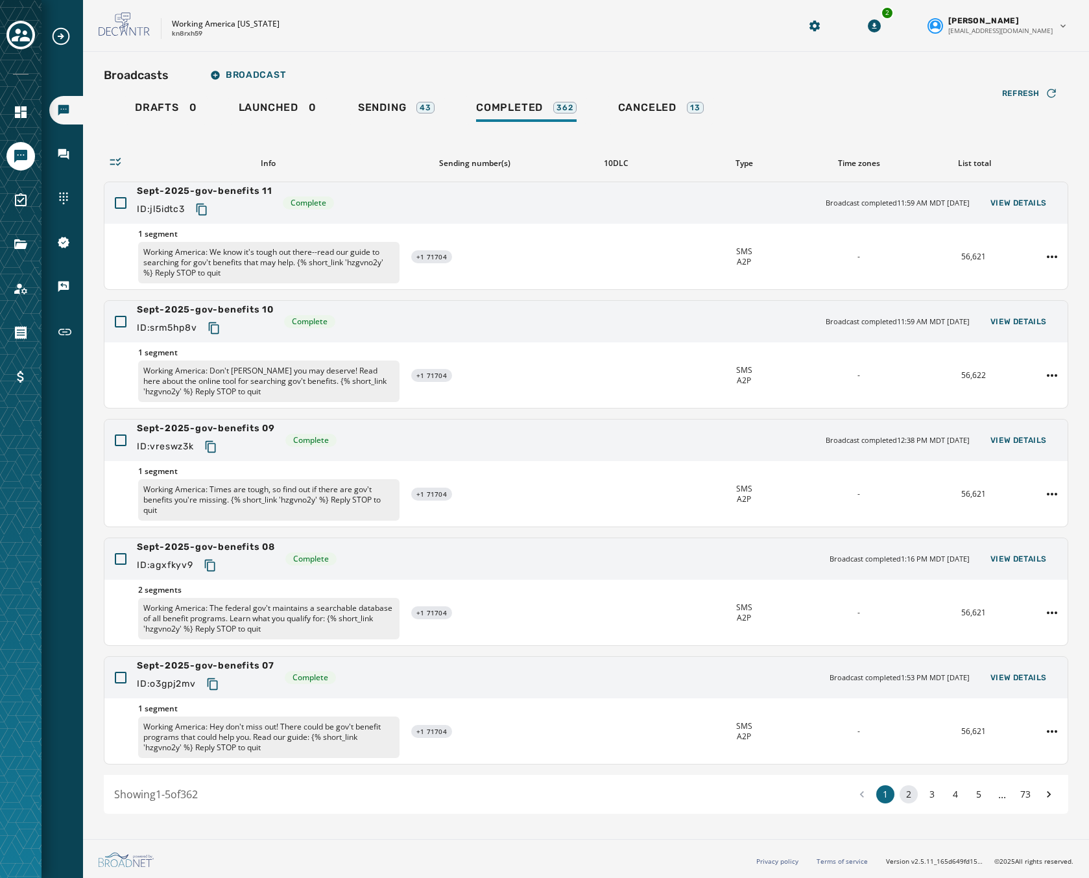
click at [915, 796] on button "2" at bounding box center [908, 794] width 18 height 18
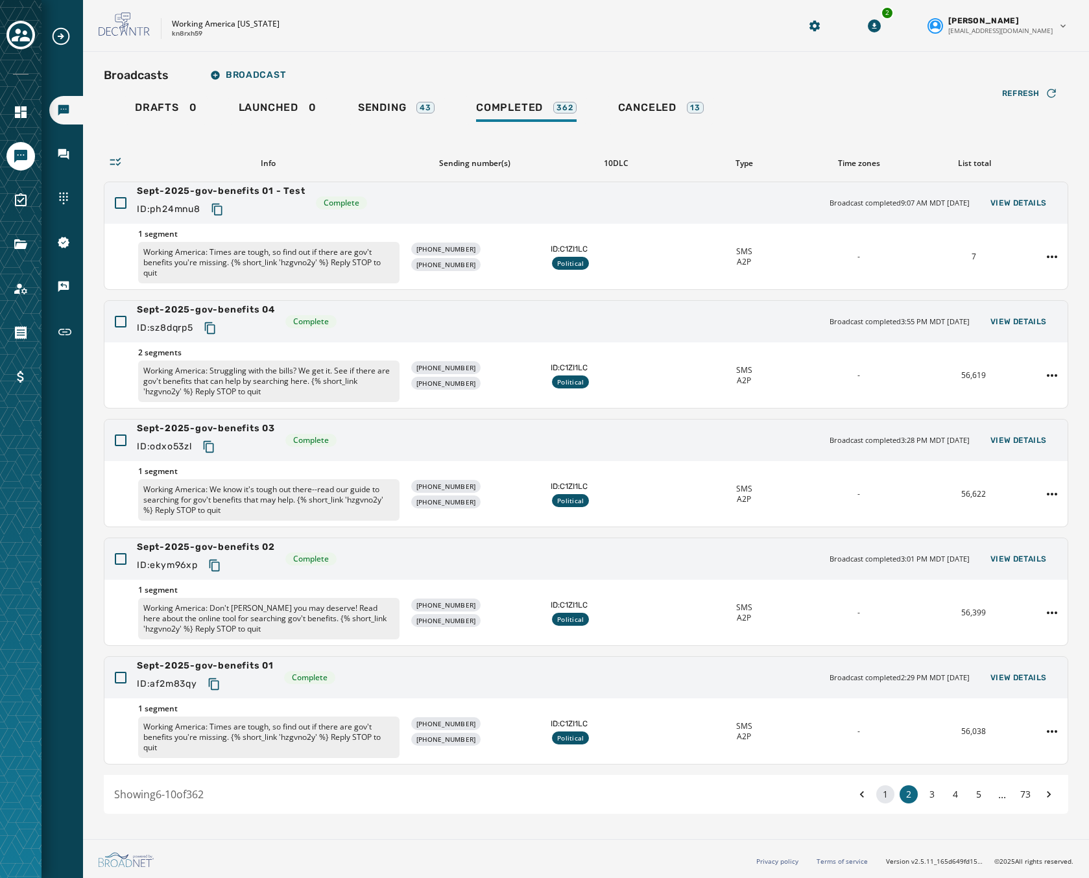
click at [877, 794] on button "1" at bounding box center [885, 794] width 18 height 18
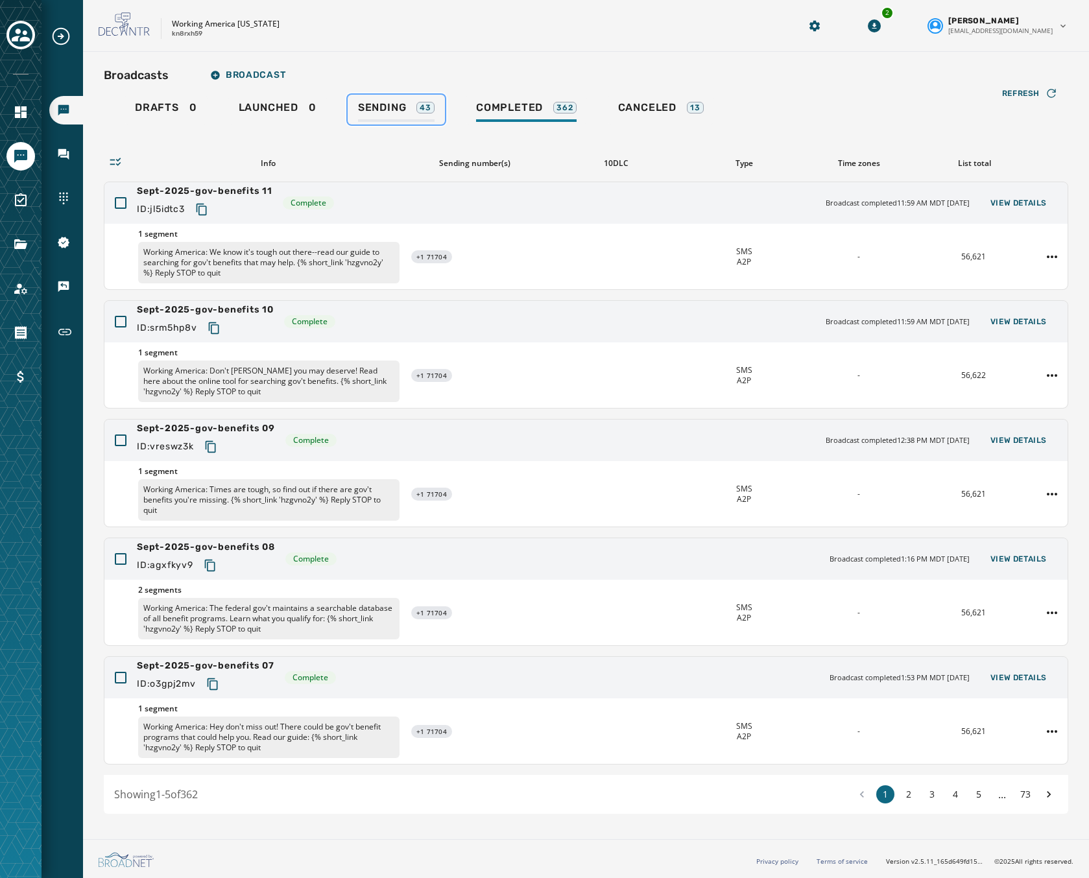
click at [368, 117] on div "Sending 43" at bounding box center [396, 111] width 77 height 21
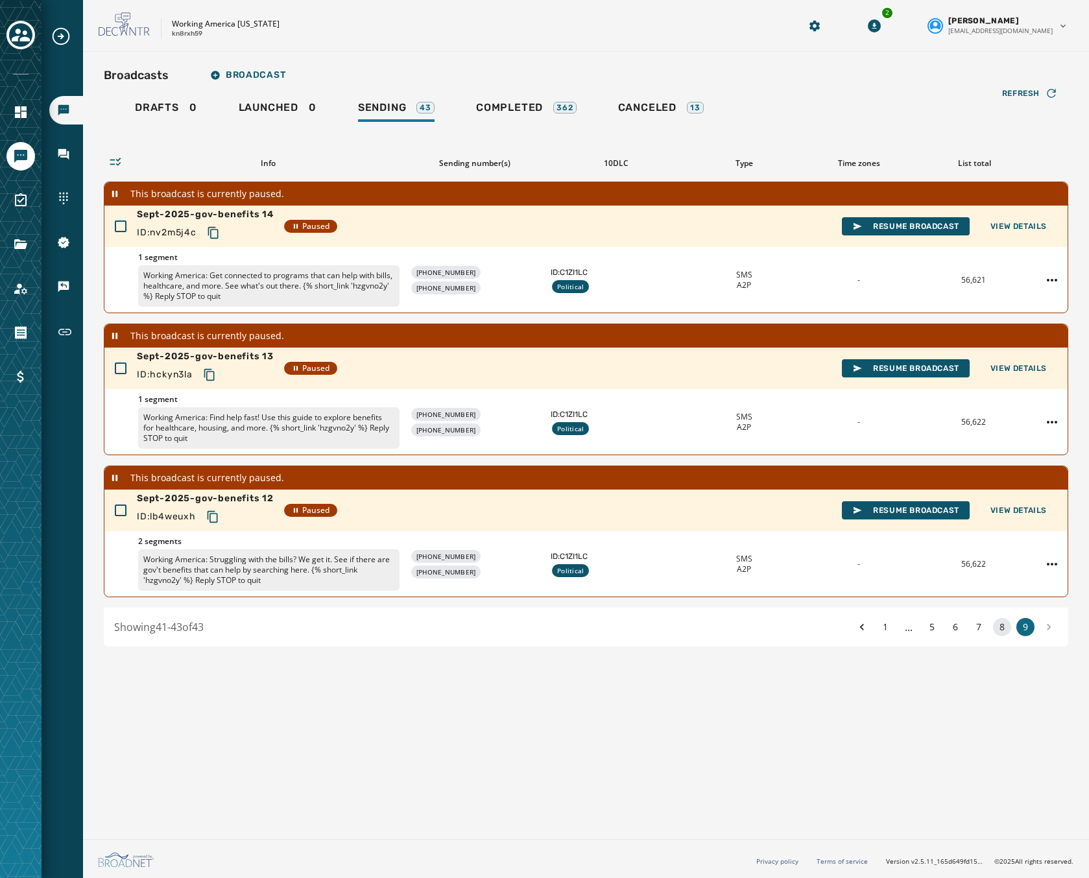
click at [1001, 631] on button "8" at bounding box center [1002, 627] width 18 height 18
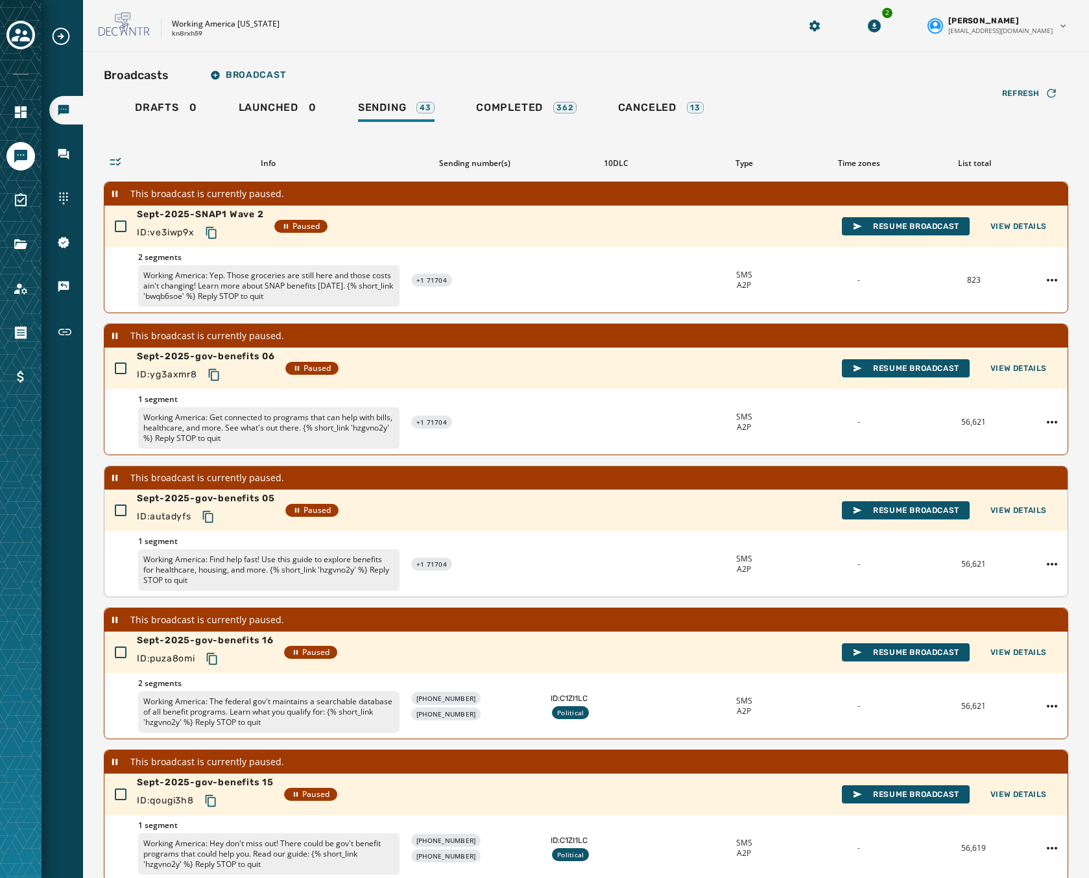
scroll to position [107, 0]
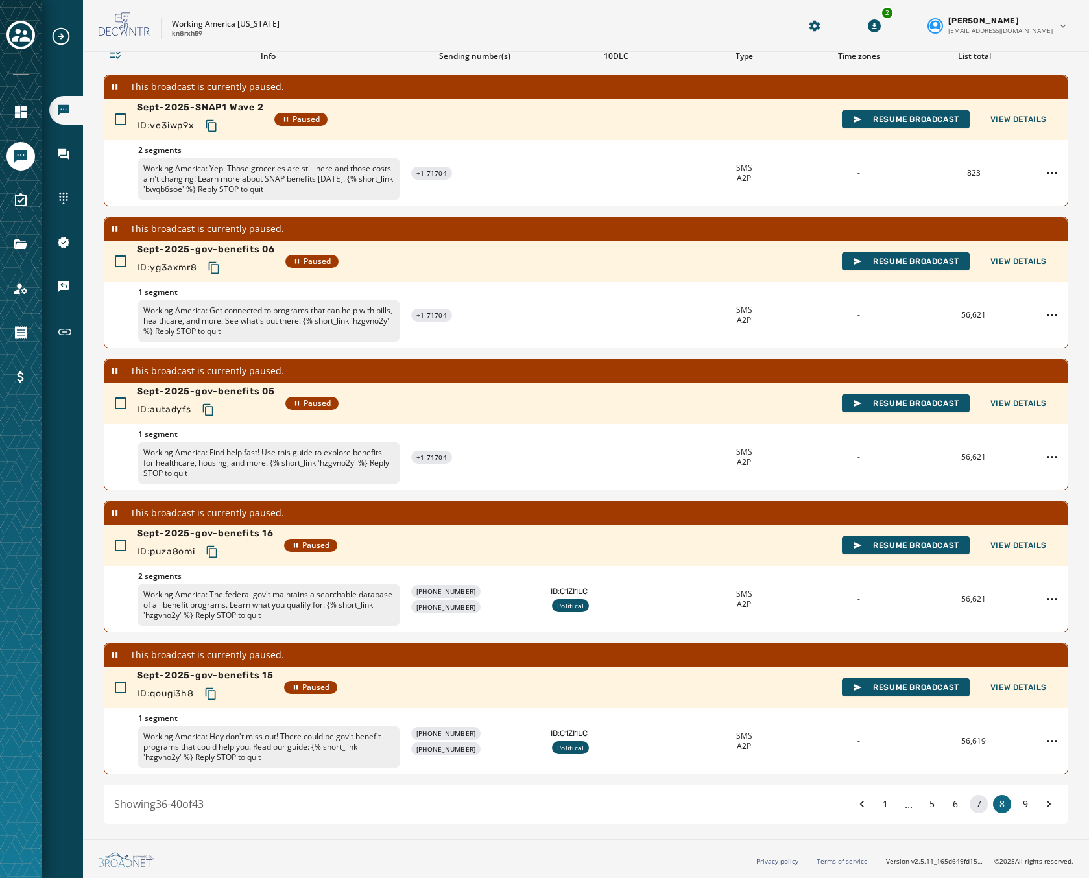
click at [969, 805] on button "7" at bounding box center [978, 804] width 18 height 18
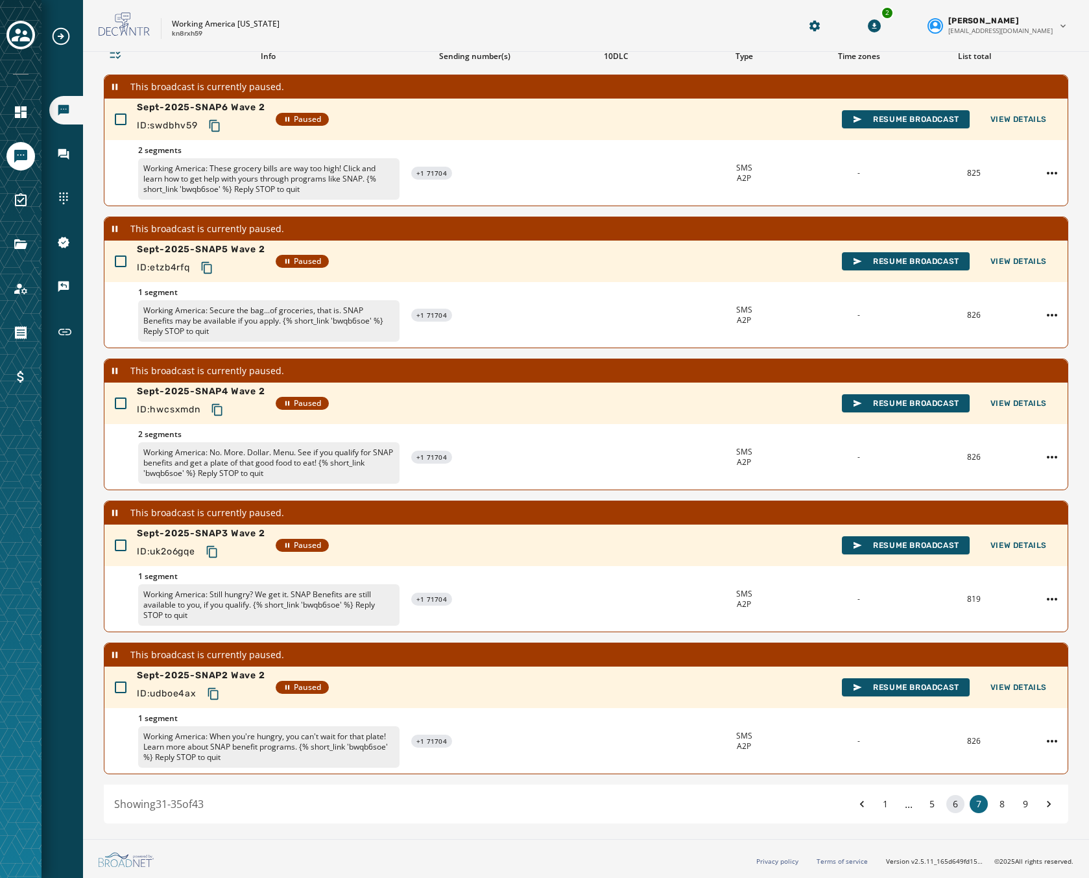
click at [946, 807] on button "6" at bounding box center [955, 804] width 18 height 18
click at [923, 805] on button "5" at bounding box center [932, 804] width 18 height 18
click at [923, 800] on button "4" at bounding box center [932, 804] width 18 height 18
click at [923, 800] on button "3" at bounding box center [932, 804] width 18 height 18
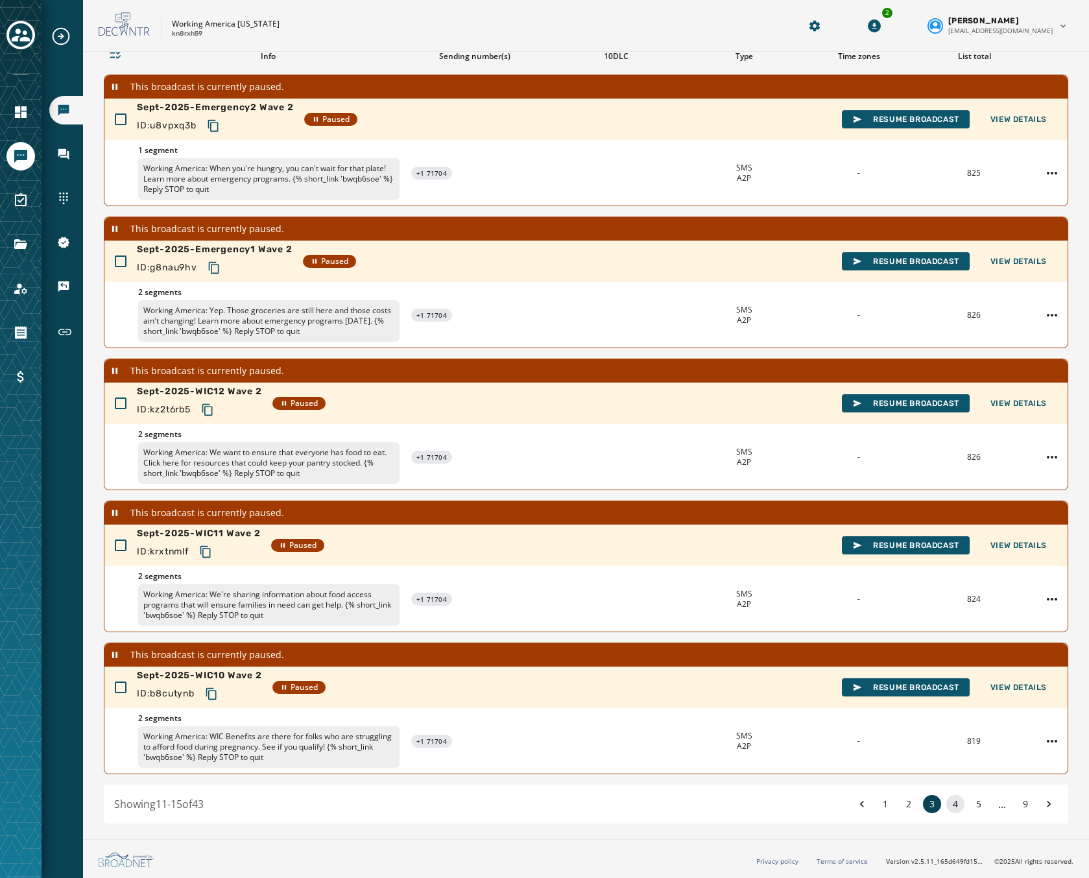
click at [923, 800] on button "3" at bounding box center [932, 804] width 18 height 18
click at [899, 801] on button "2" at bounding box center [908, 804] width 18 height 18
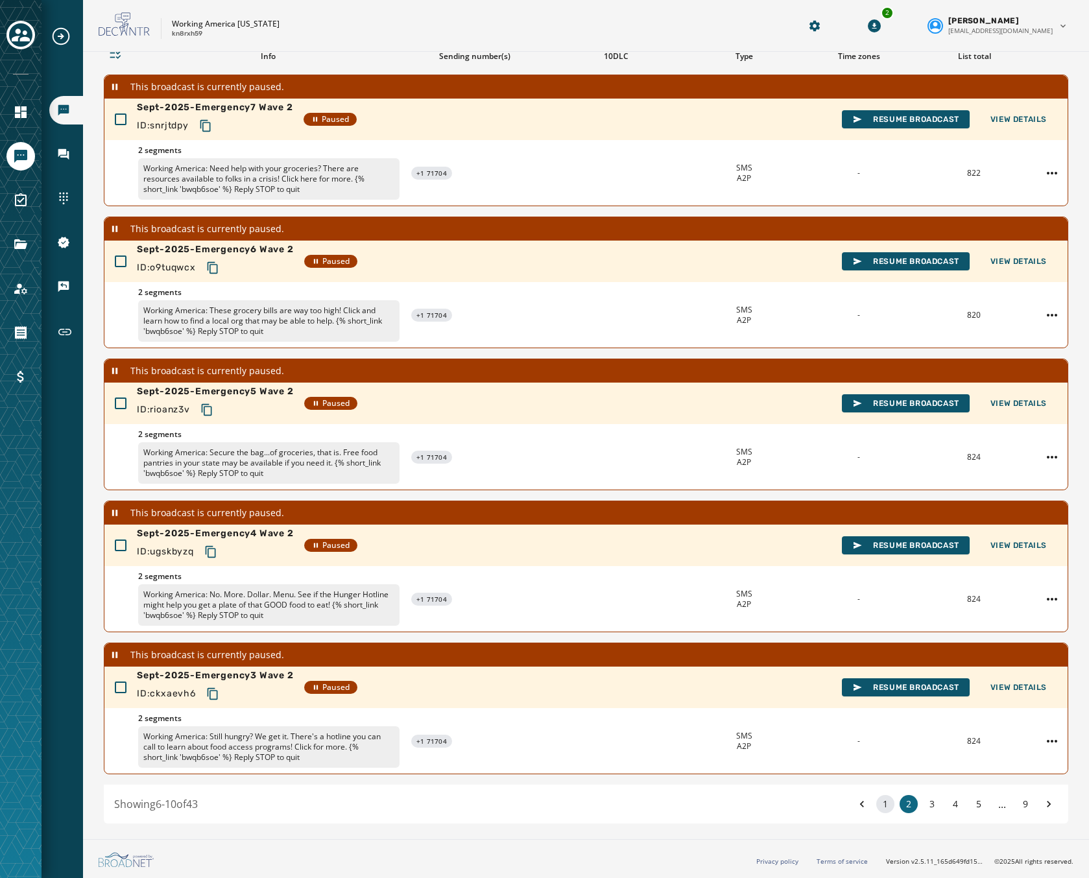
click at [877, 803] on button "1" at bounding box center [885, 804] width 18 height 18
click at [1016, 808] on button "9" at bounding box center [1025, 804] width 18 height 18
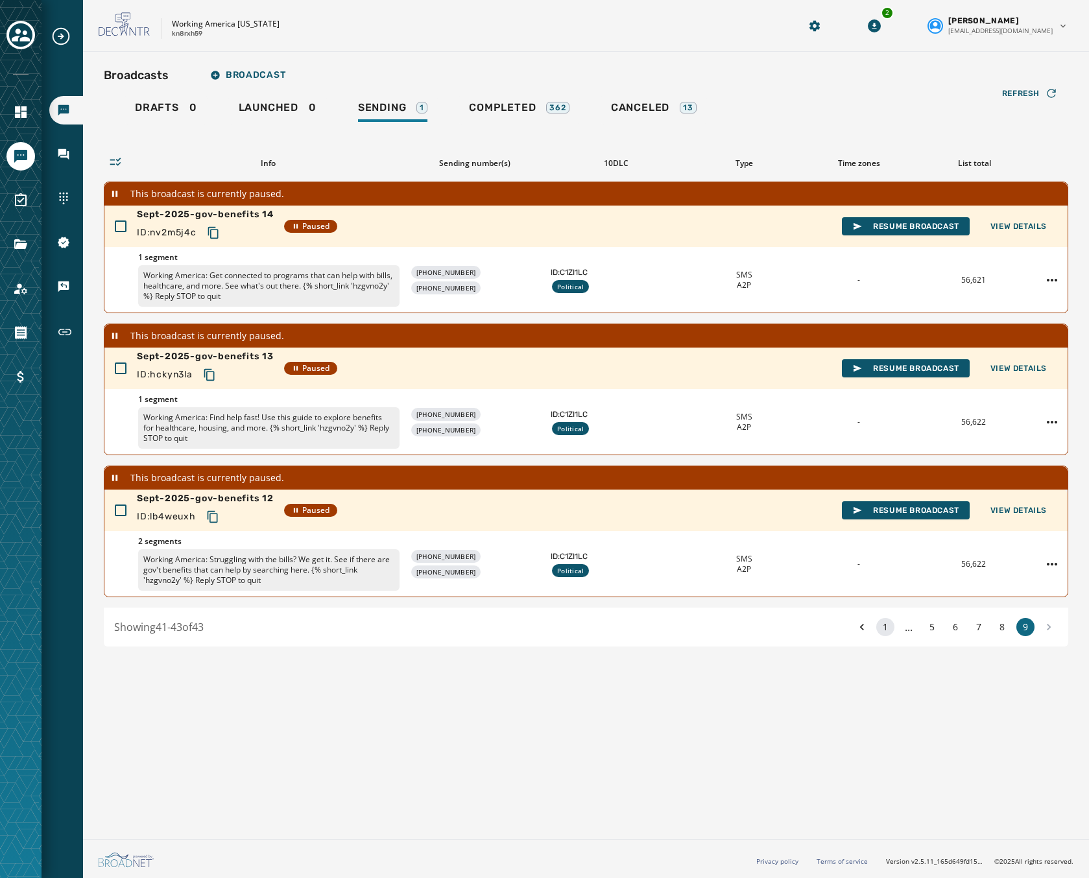
click at [887, 627] on button "1" at bounding box center [885, 627] width 18 height 18
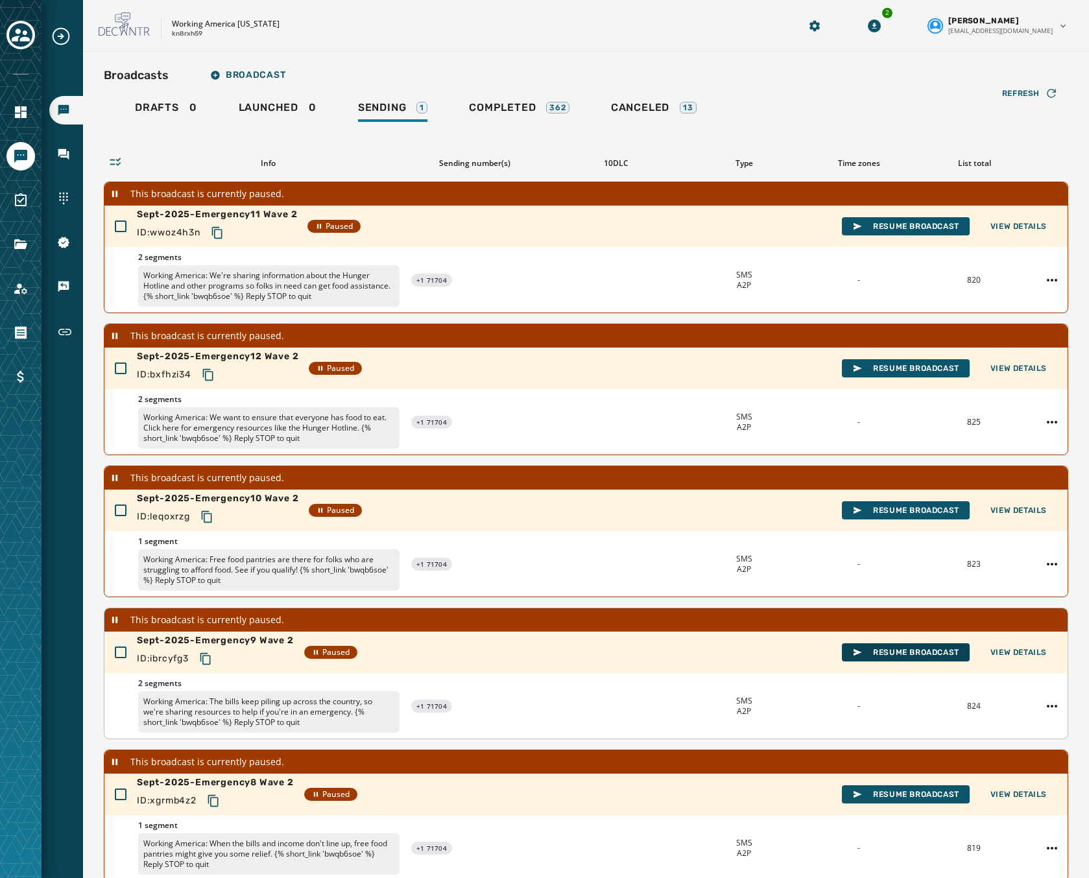
scroll to position [107, 0]
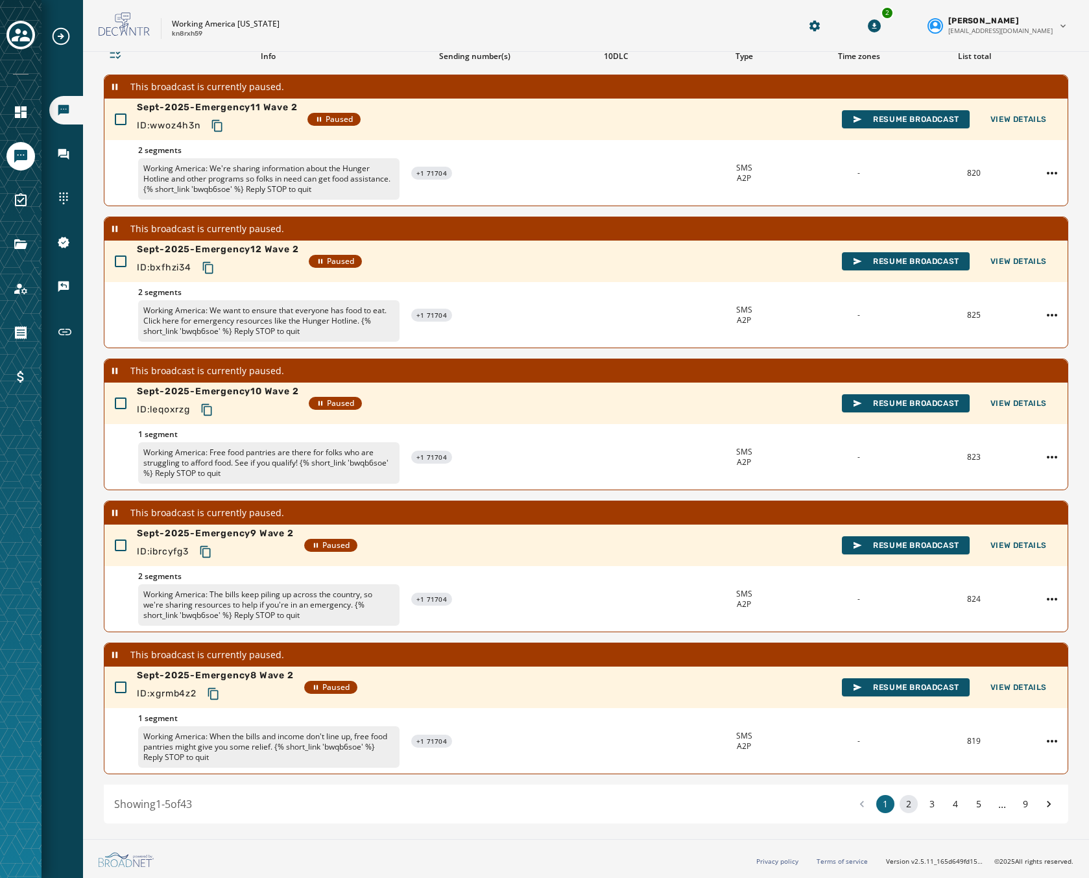
click at [903, 801] on button "2" at bounding box center [908, 804] width 18 height 18
click at [923, 807] on button "3" at bounding box center [932, 804] width 18 height 18
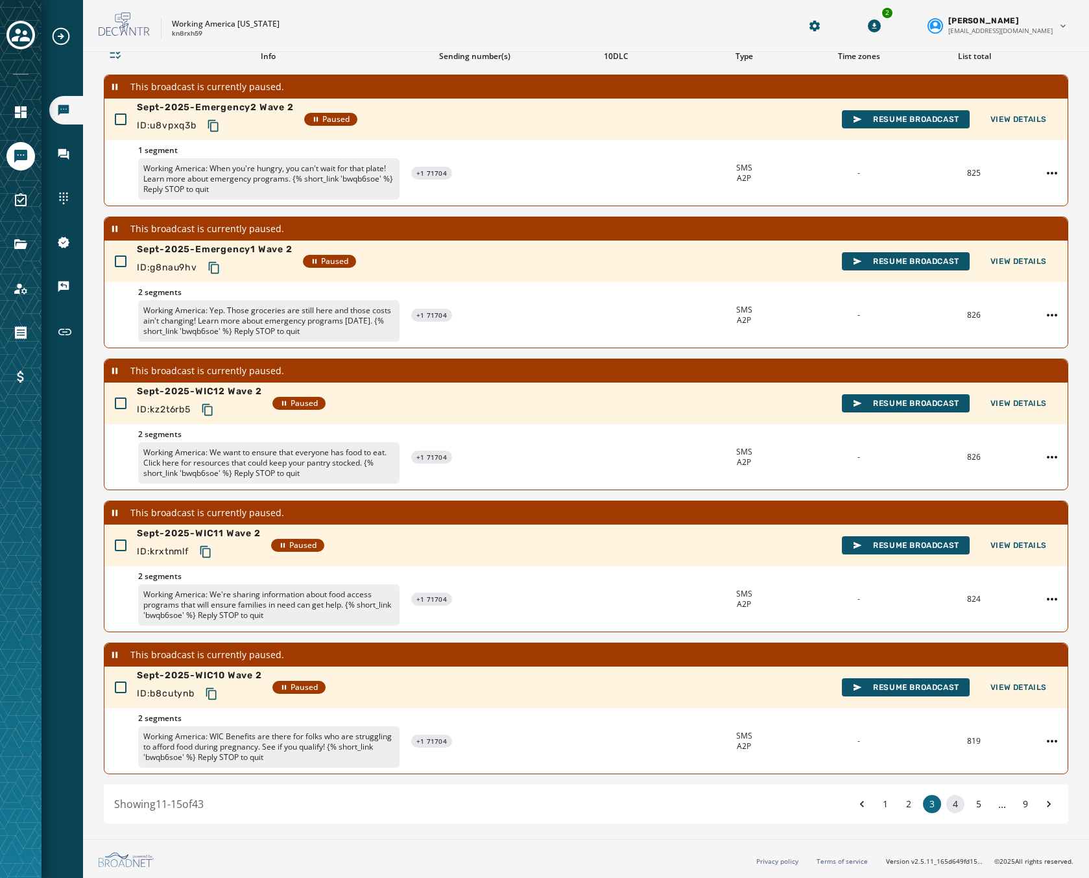
click at [948, 804] on button "4" at bounding box center [955, 804] width 18 height 18
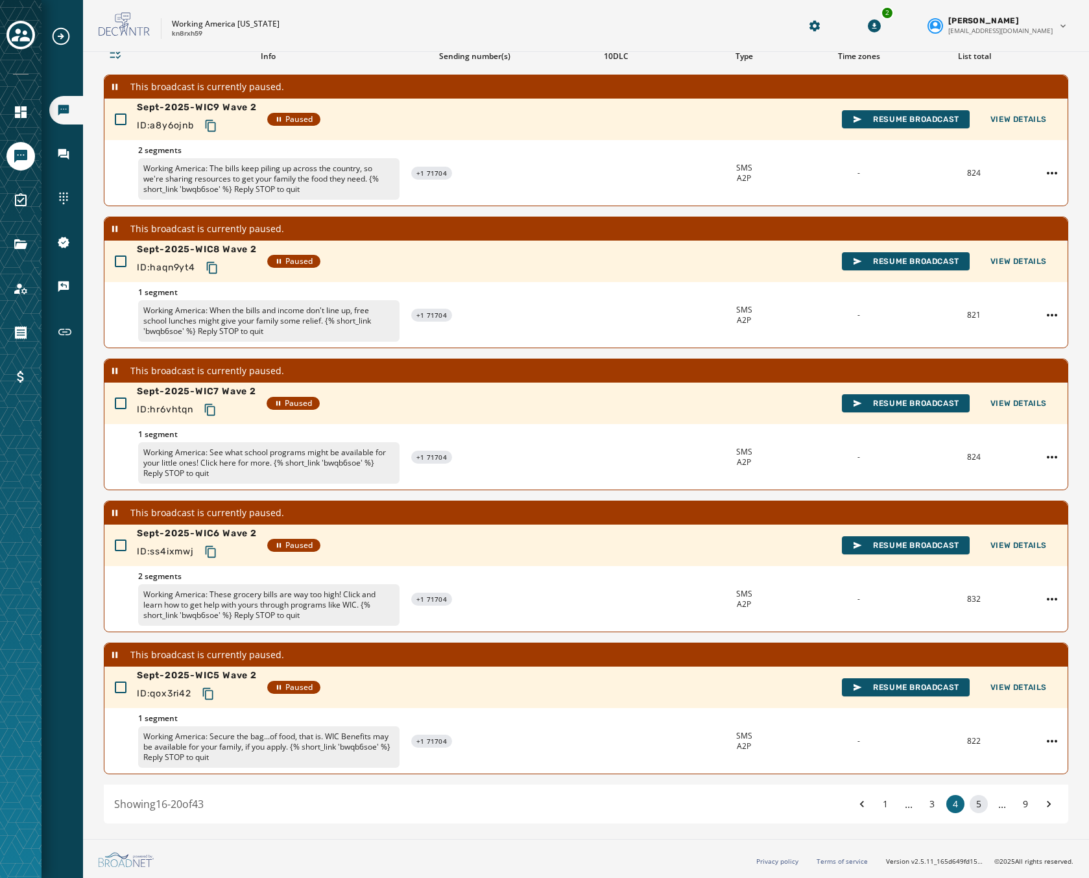
click at [969, 805] on button "5" at bounding box center [978, 804] width 18 height 18
click at [971, 803] on button "6" at bounding box center [978, 804] width 18 height 18
click at [969, 805] on button "7" at bounding box center [978, 804] width 18 height 18
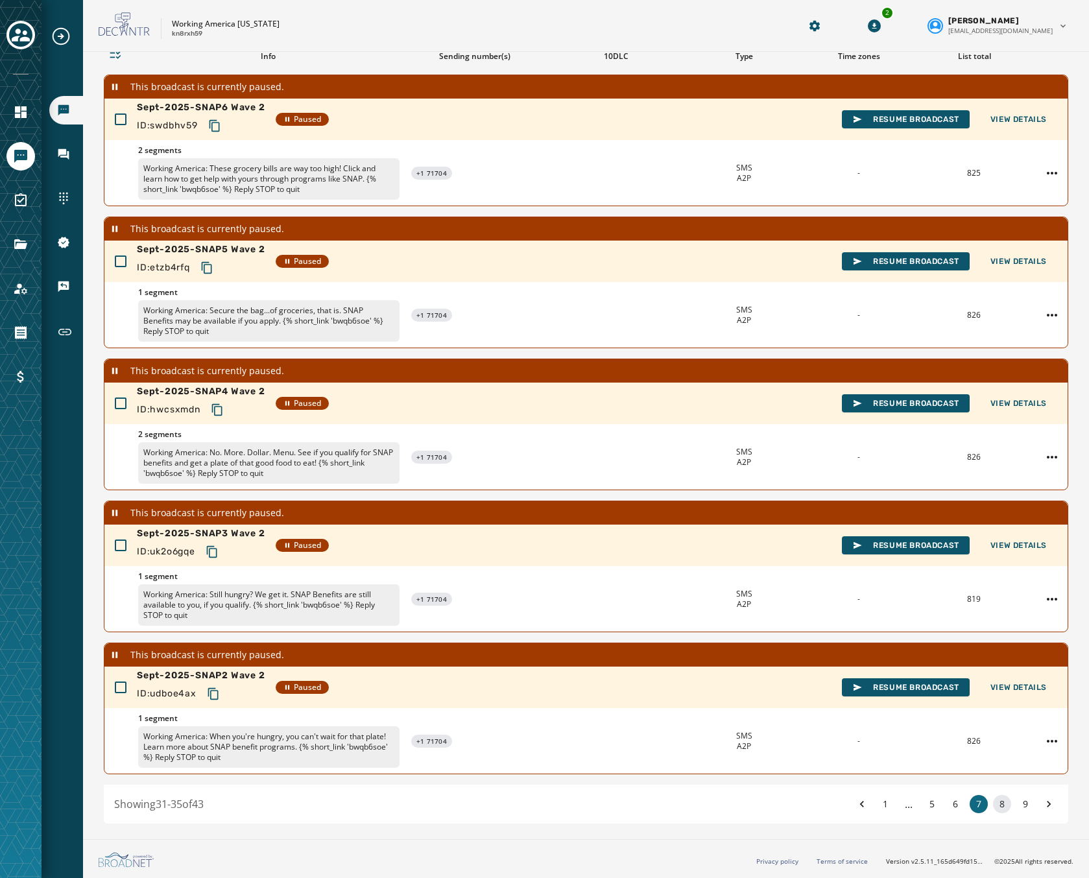
drag, startPoint x: 981, startPoint y: 802, endPoint x: 989, endPoint y: 804, distance: 8.0
click at [988, 804] on div "1 ... 5 6 7 8 9" at bounding box center [955, 804] width 205 height 18
click at [993, 804] on button "8" at bounding box center [1002, 804] width 18 height 18
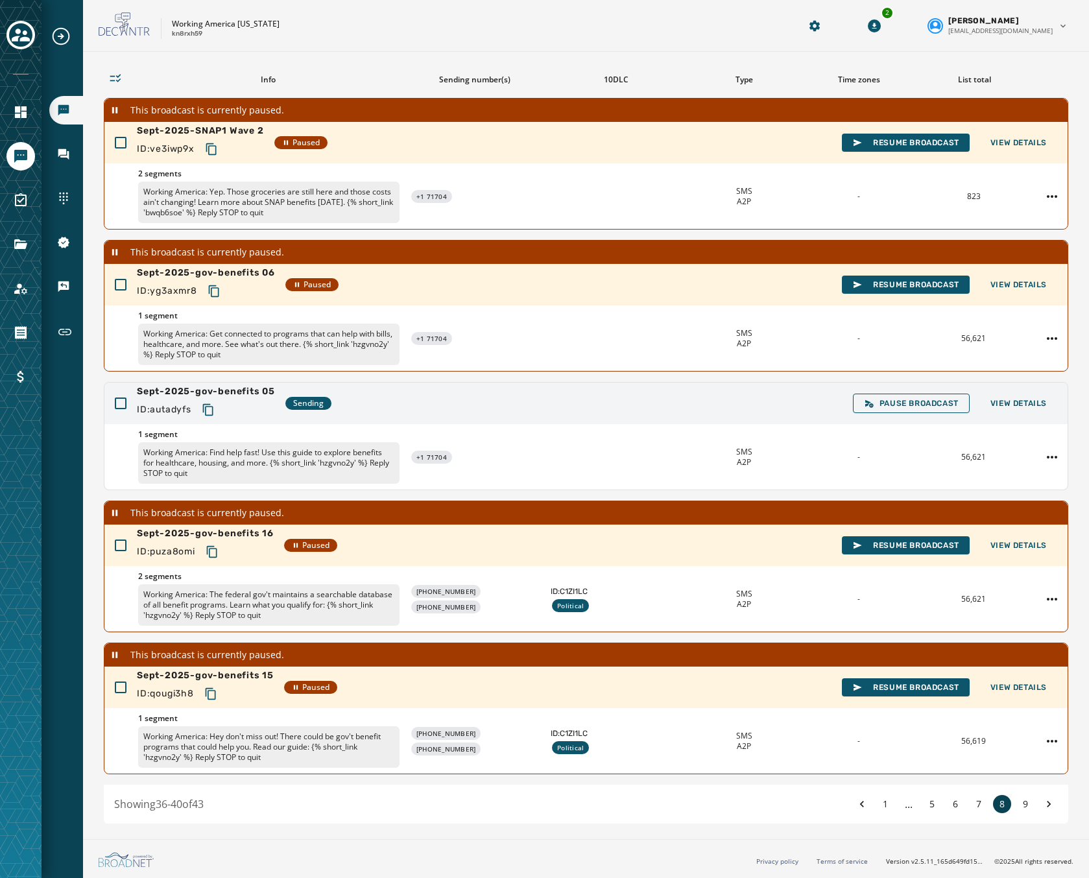
scroll to position [84, 0]
click at [512, 416] on div "Sept-2025-gov-benefits 05 ID: autadyfs Sending Pause Broadcast View Details" at bounding box center [585, 404] width 963 height 42
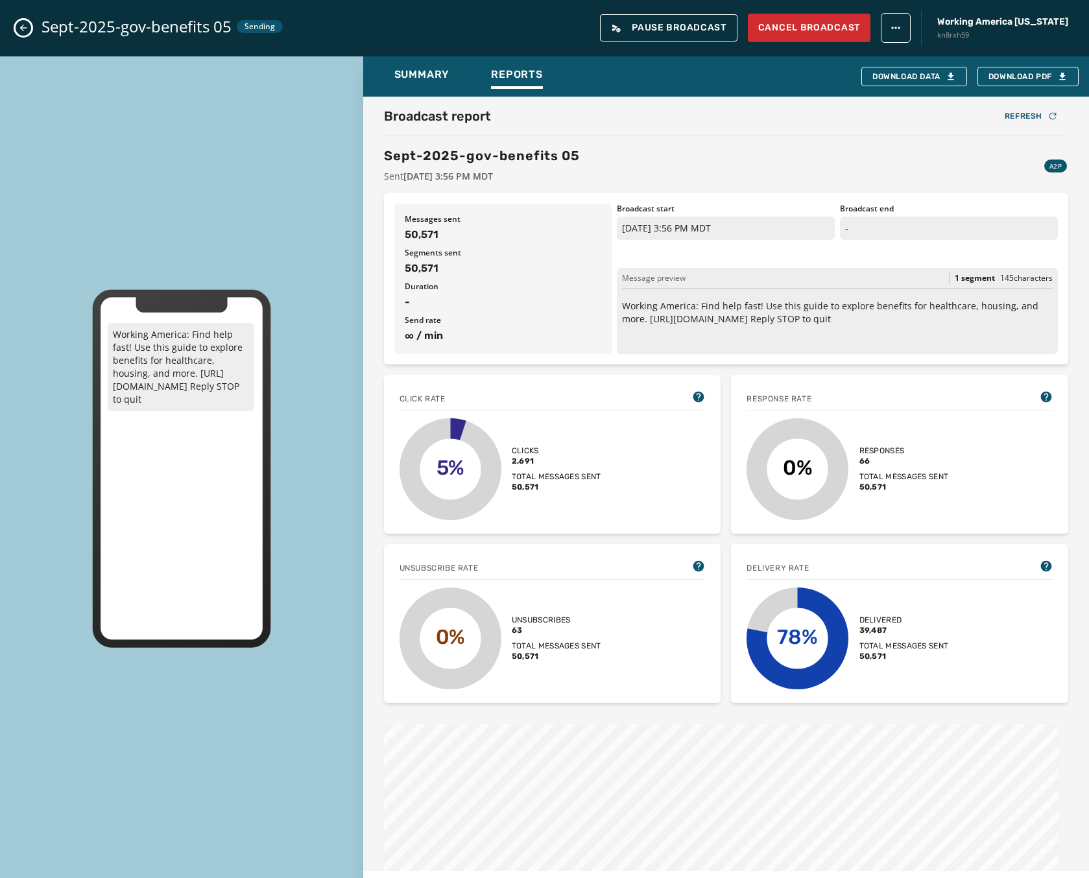
scroll to position [84, 0]
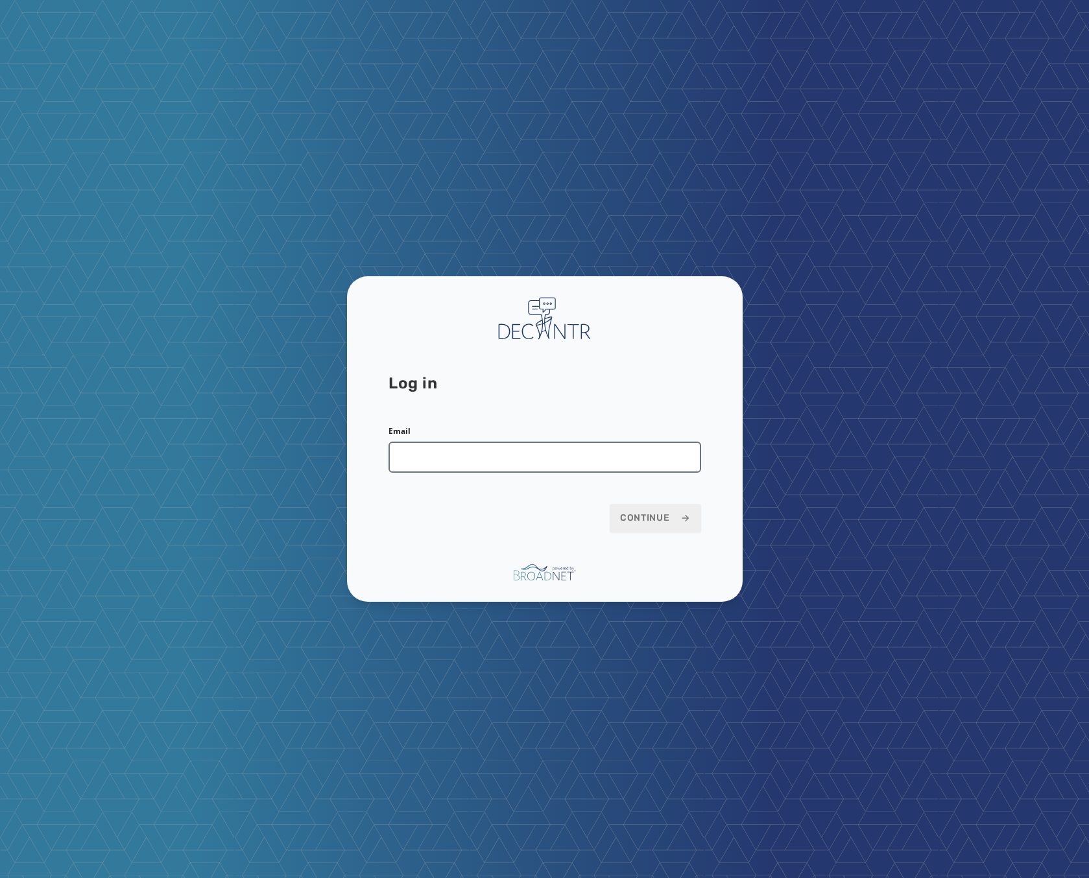
click at [516, 460] on input "Email" at bounding box center [544, 457] width 313 height 31
type input "**********"
click at [657, 520] on span "Continue" at bounding box center [655, 518] width 71 height 13
